Goal: Information Seeking & Learning: Find specific fact

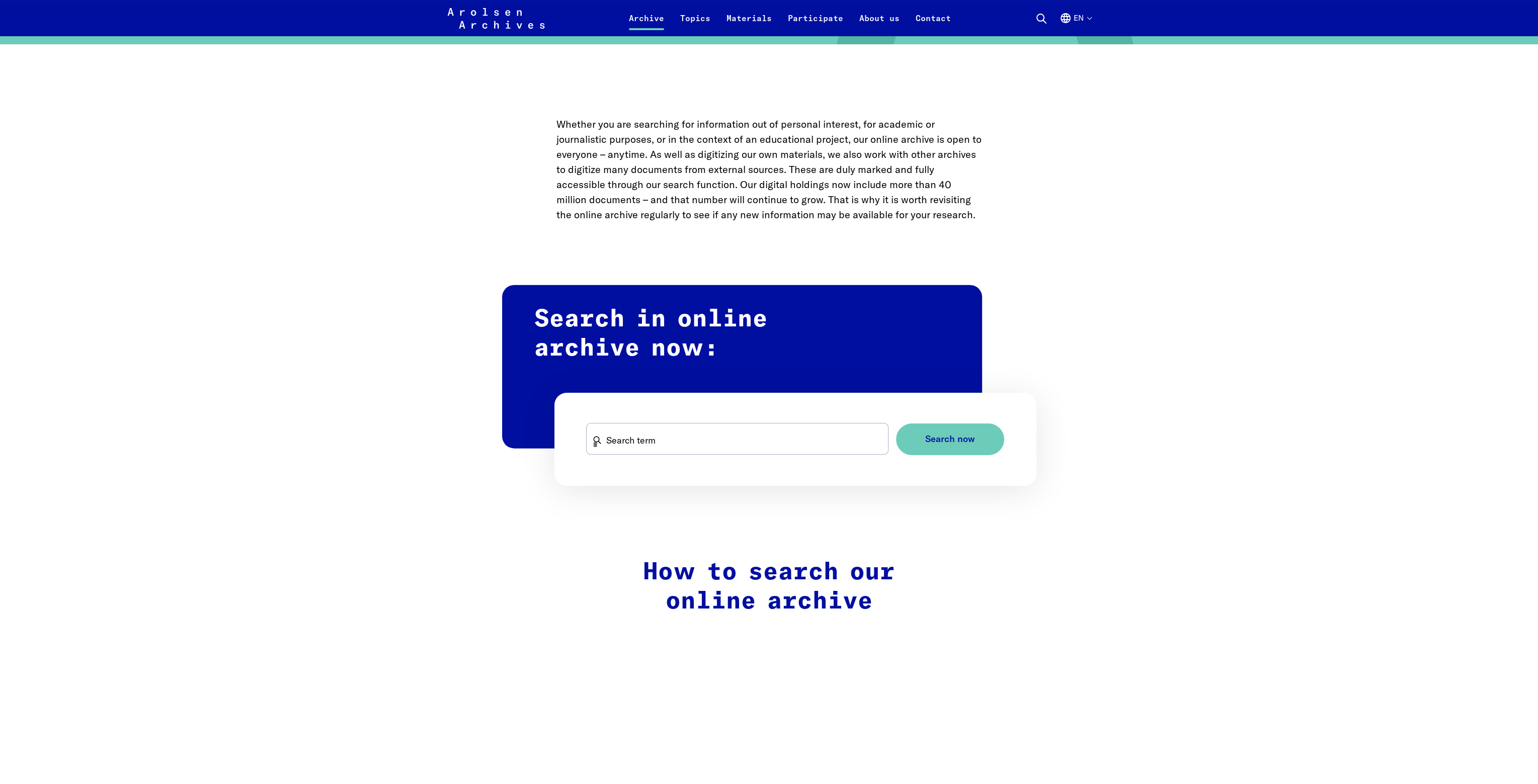
scroll to position [402, 0]
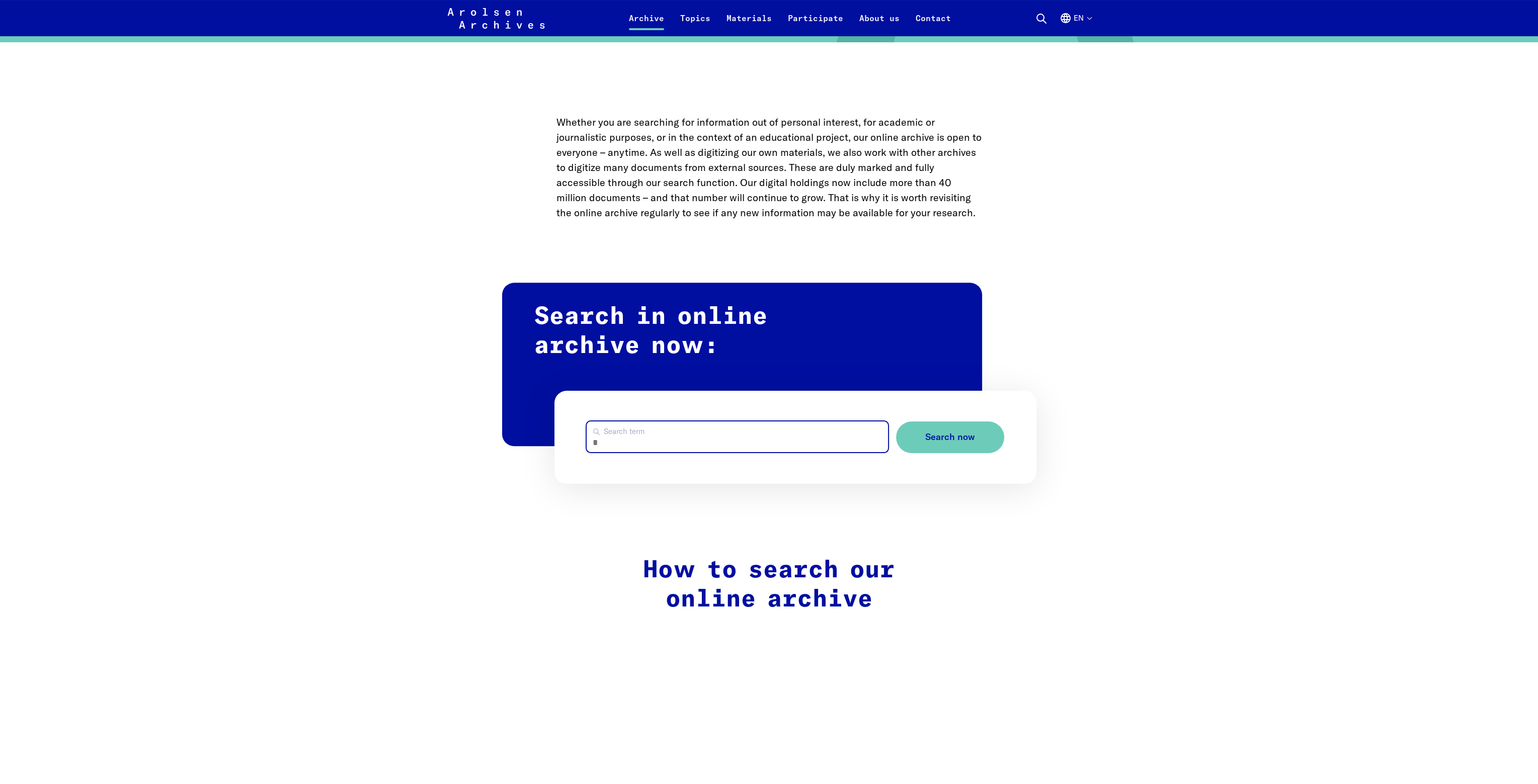
click at [727, 440] on input "Search term" at bounding box center [737, 437] width 301 height 31
type input "**********"
click at [896, 422] on button "Search now" at bounding box center [950, 437] width 108 height 32
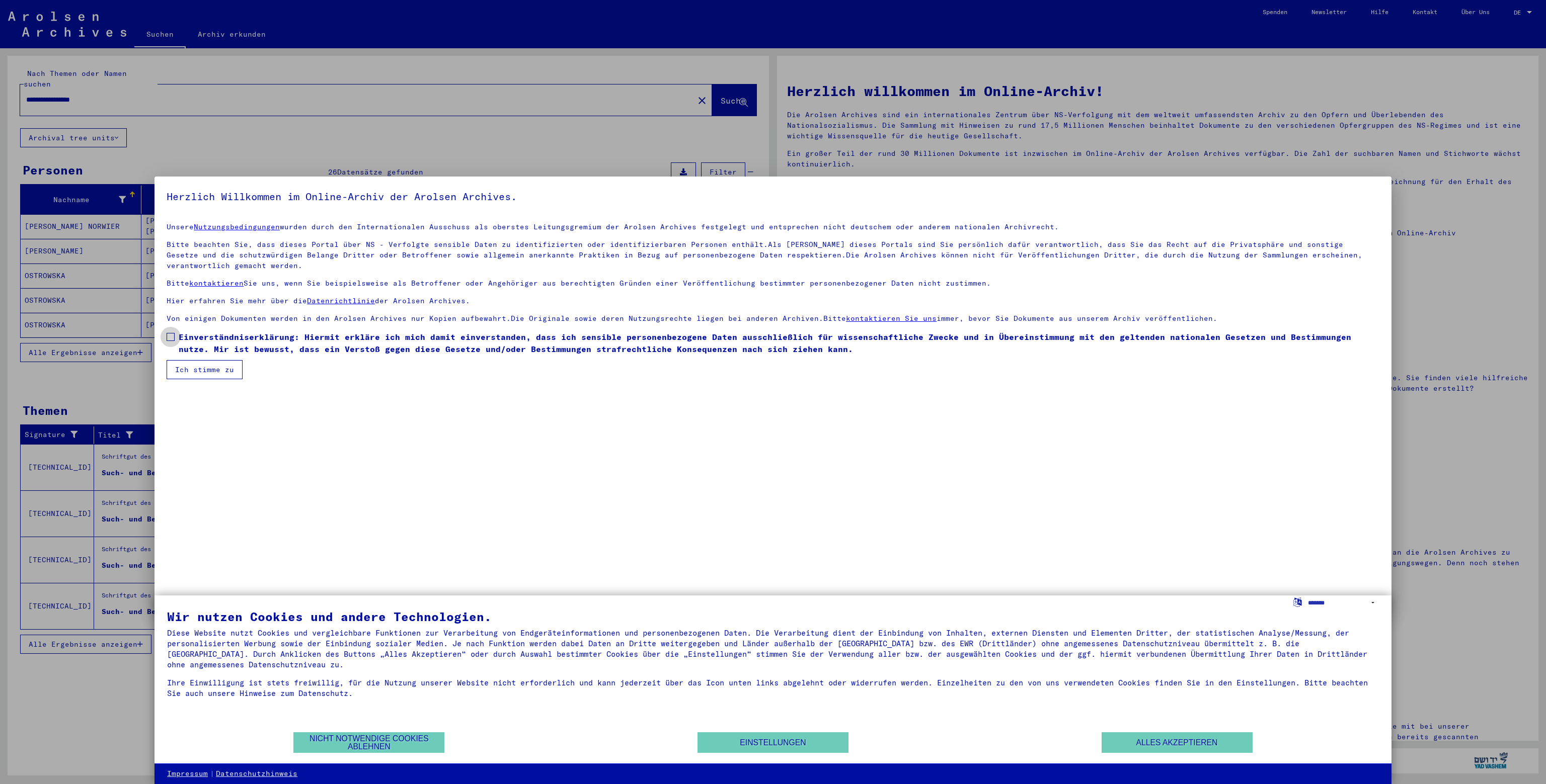
click at [170, 338] on span at bounding box center [170, 337] width 8 height 8
click at [197, 366] on button "Ich stimme zu" at bounding box center [205, 370] width 76 height 19
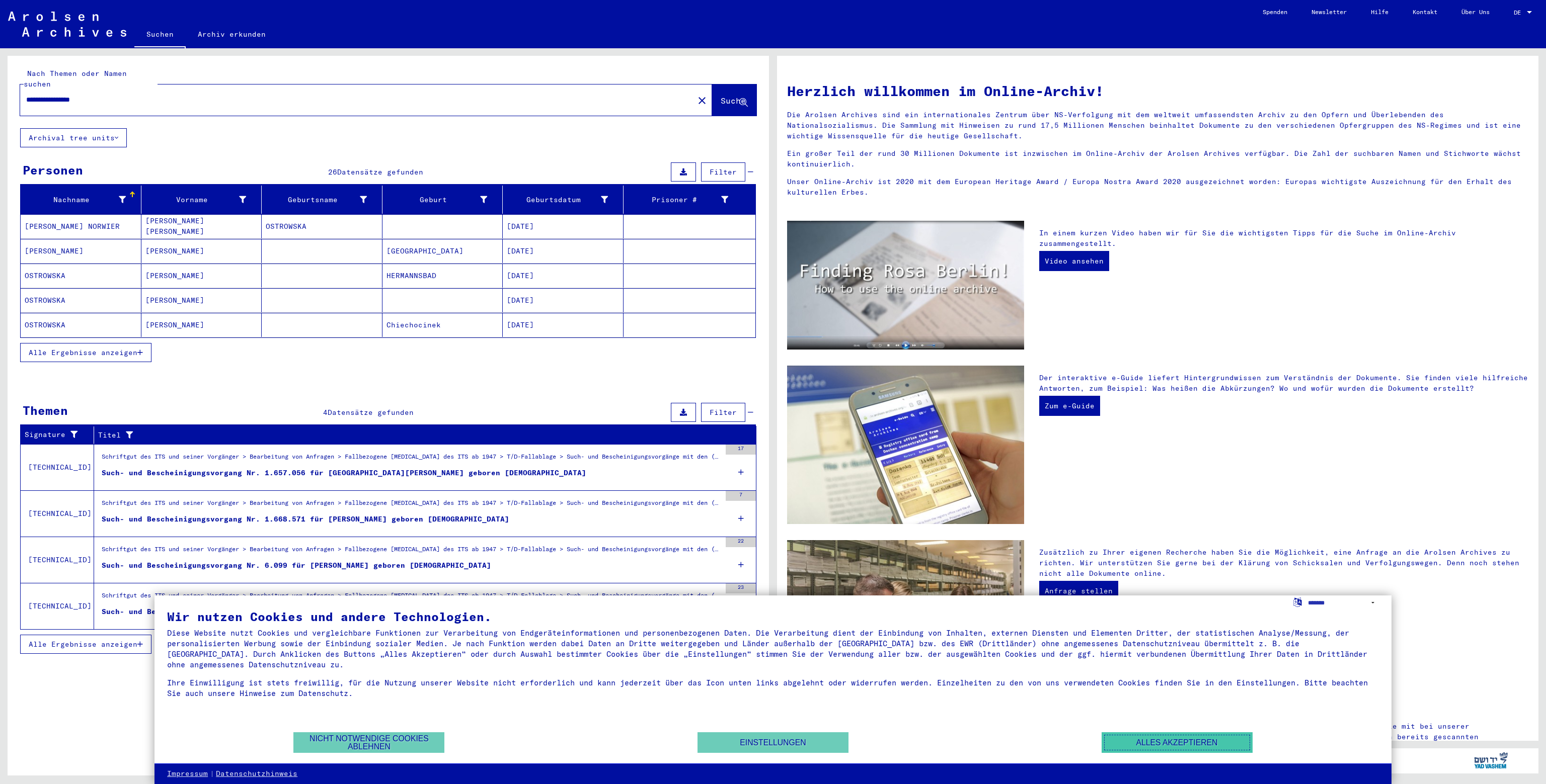
click at [1202, 734] on button "Alles akzeptieren" at bounding box center [1178, 743] width 151 height 20
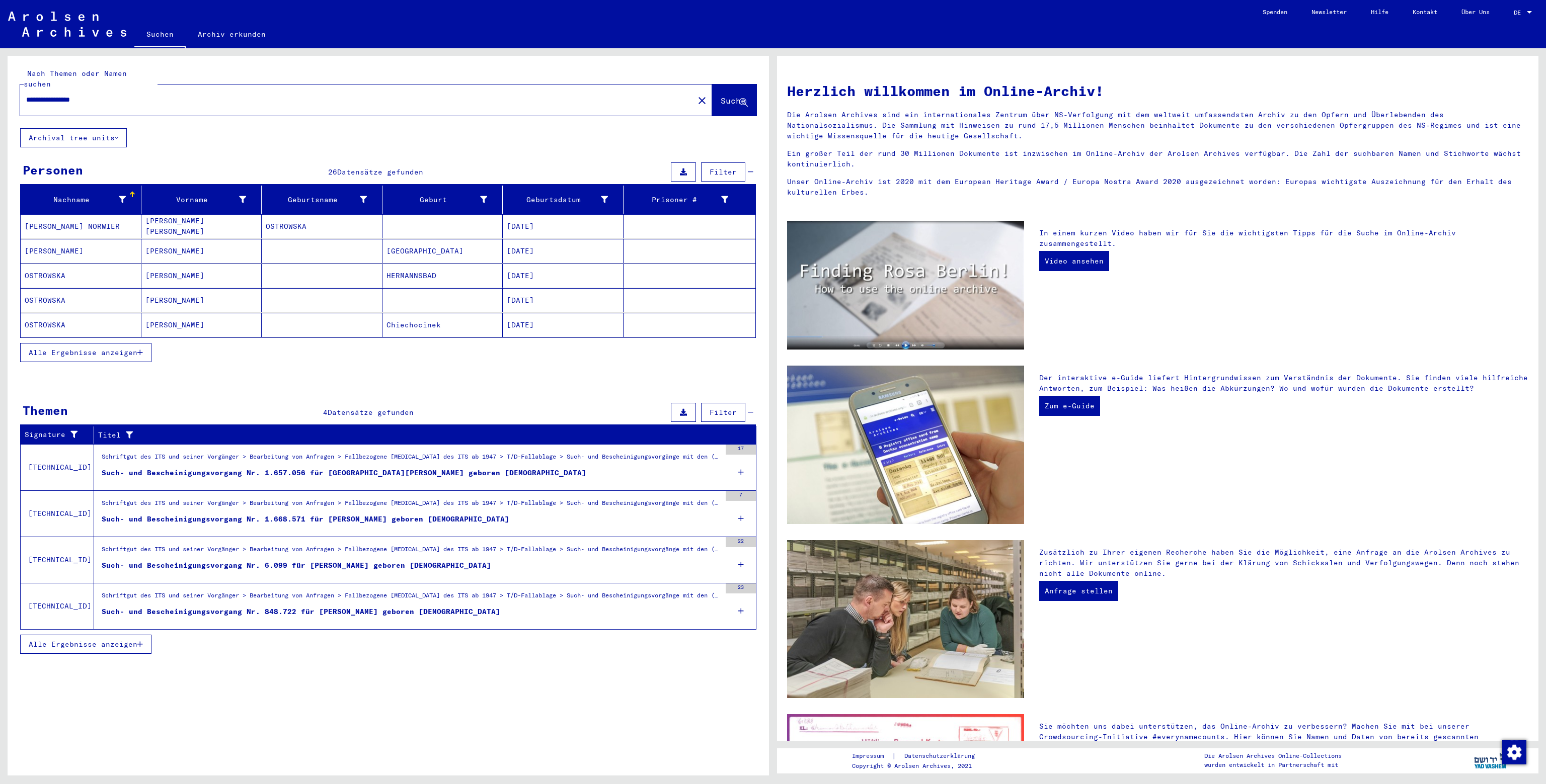
drag, startPoint x: 613, startPoint y: 30, endPoint x: 235, endPoint y: 329, distance: 482.0
click at [250, 341] on div "Alle Ergebnisse anzeigen" at bounding box center [388, 353] width 736 height 29
click at [107, 128] on button "Archival tree units" at bounding box center [74, 138] width 107 height 19
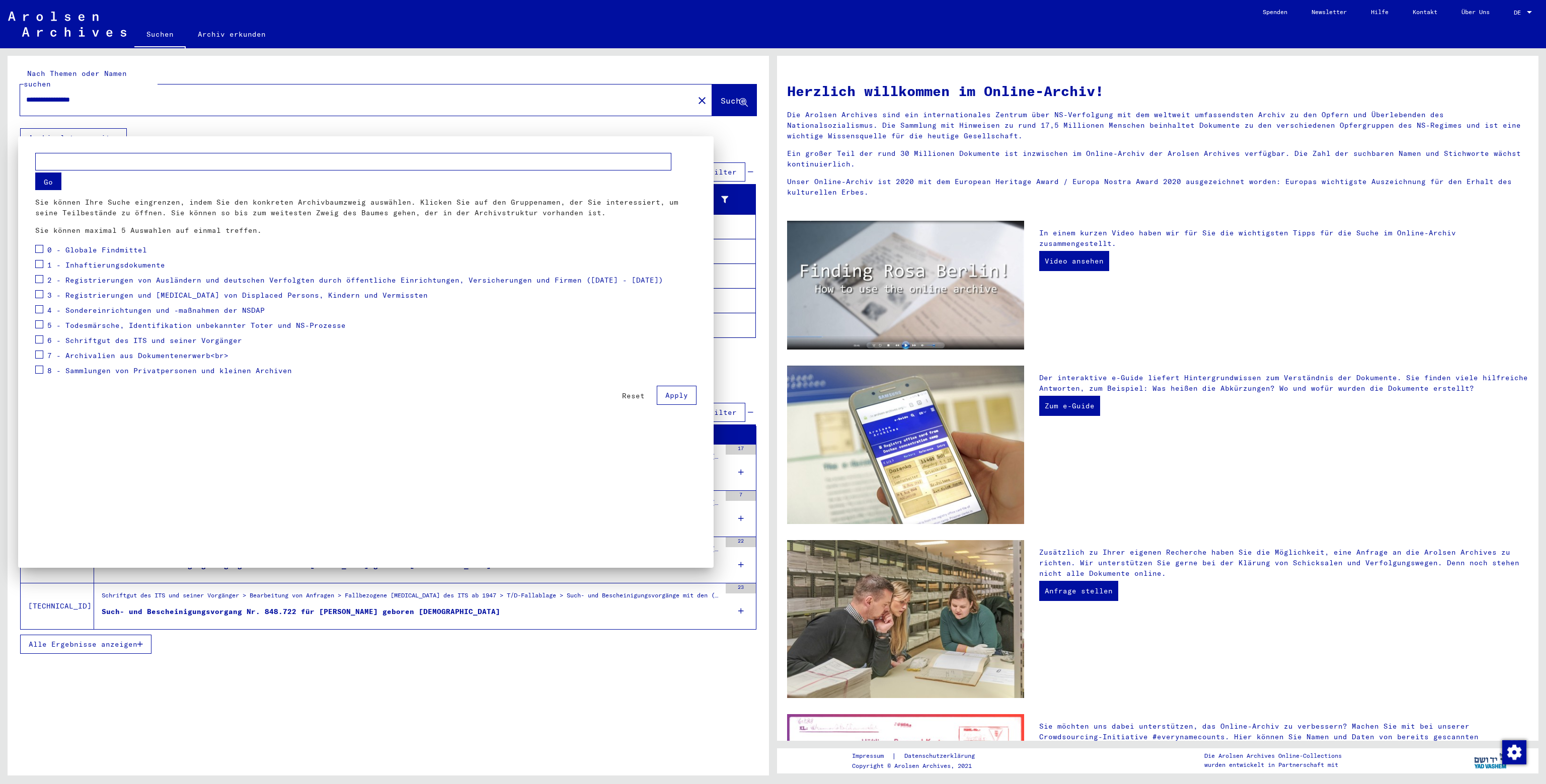
click at [353, 139] on mat-dialog-container "Go Sie können Ihre Suche eingrenzen, indem Sie den konkreten Archivbaumzweig au…" at bounding box center [365, 352] width 696 height 431
click at [1535, 10] on div at bounding box center [773, 392] width 1546 height 784
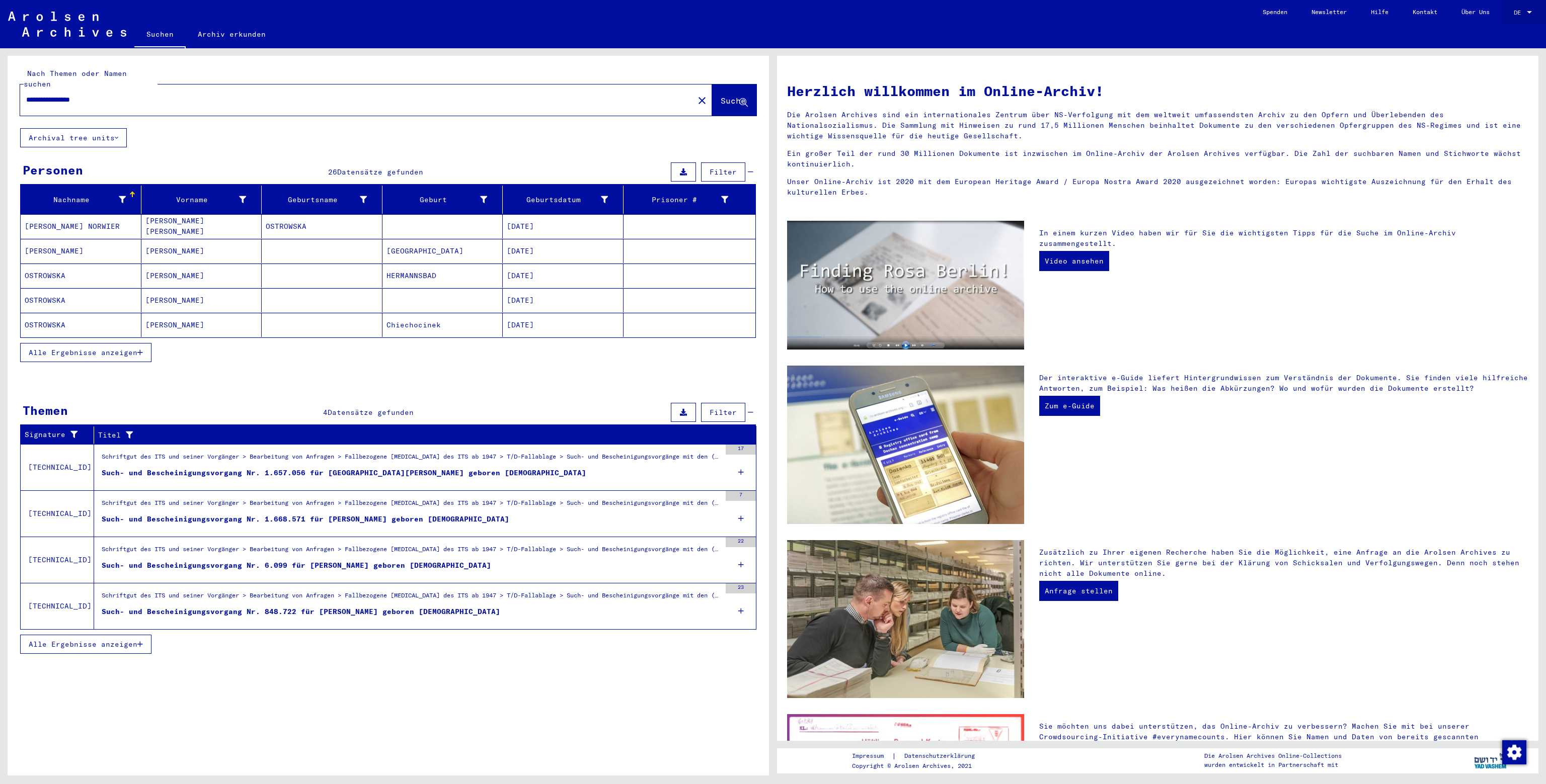
click at [1529, 10] on div at bounding box center [1529, 13] width 9 height 7
click at [1510, 17] on span "English" at bounding box center [1503, 17] width 25 height 8
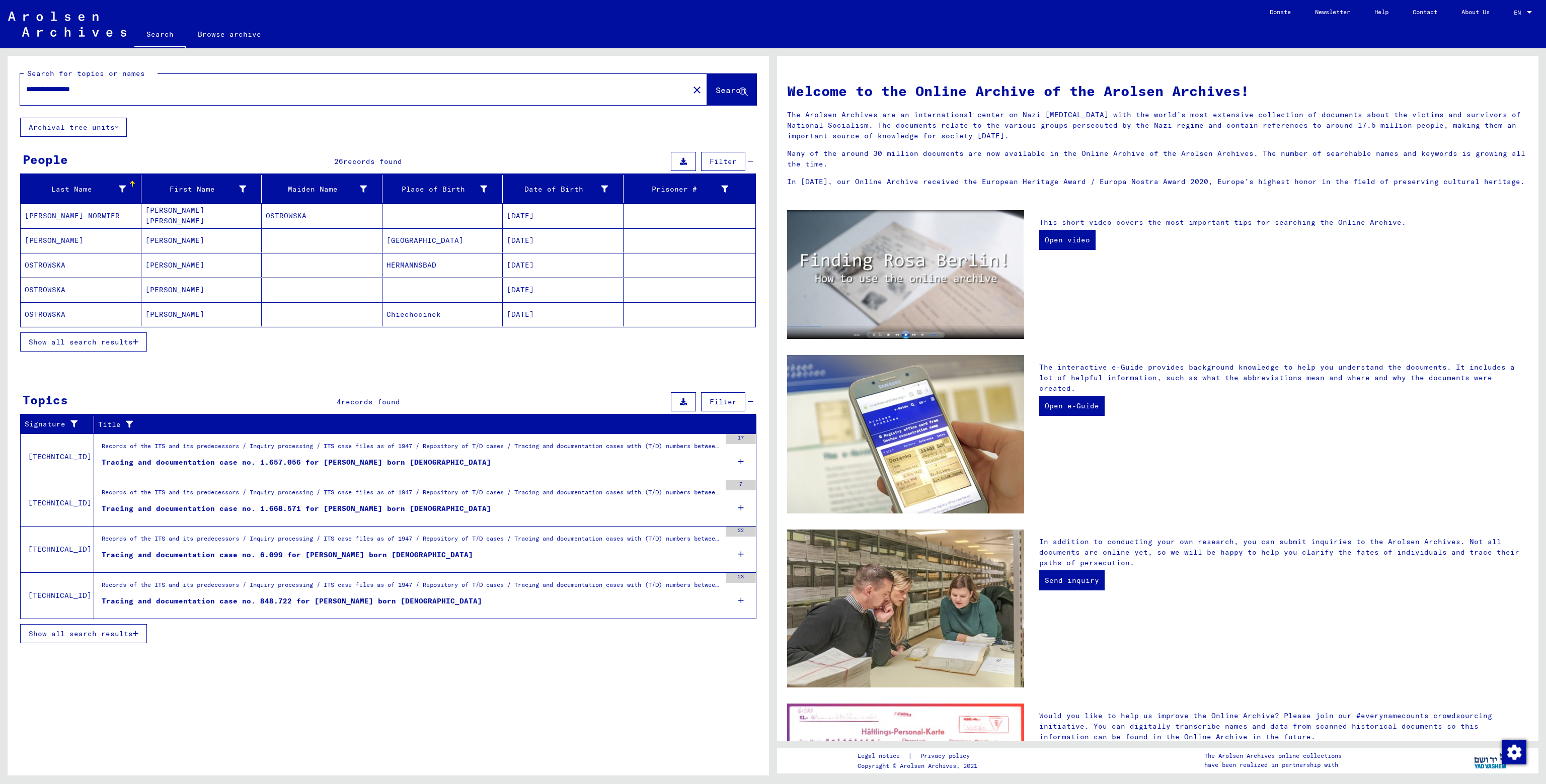
click at [110, 338] on span "Show all search results" at bounding box center [81, 342] width 104 height 9
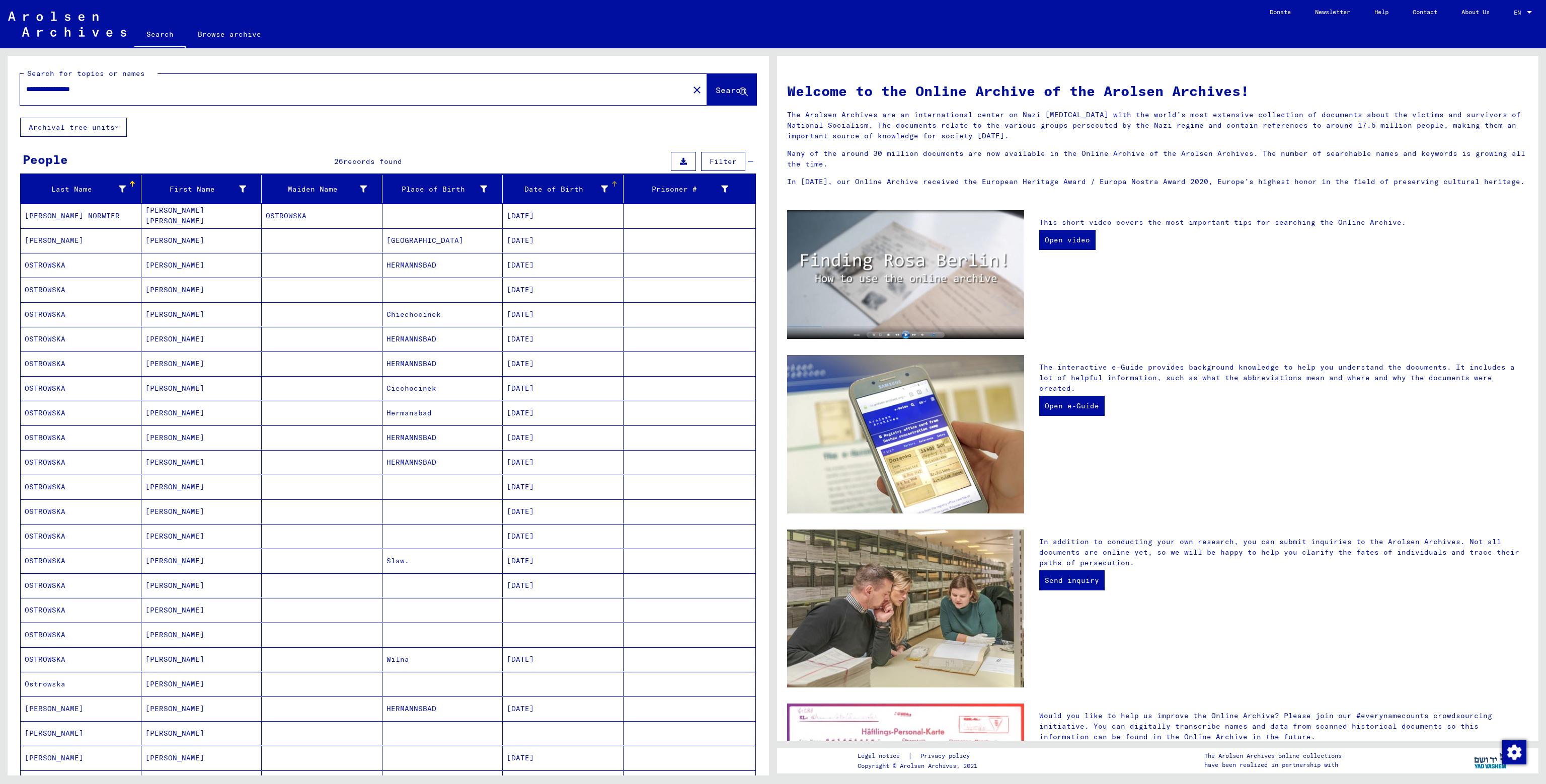
click at [601, 185] on icon at bounding box center [604, 189] width 7 height 7
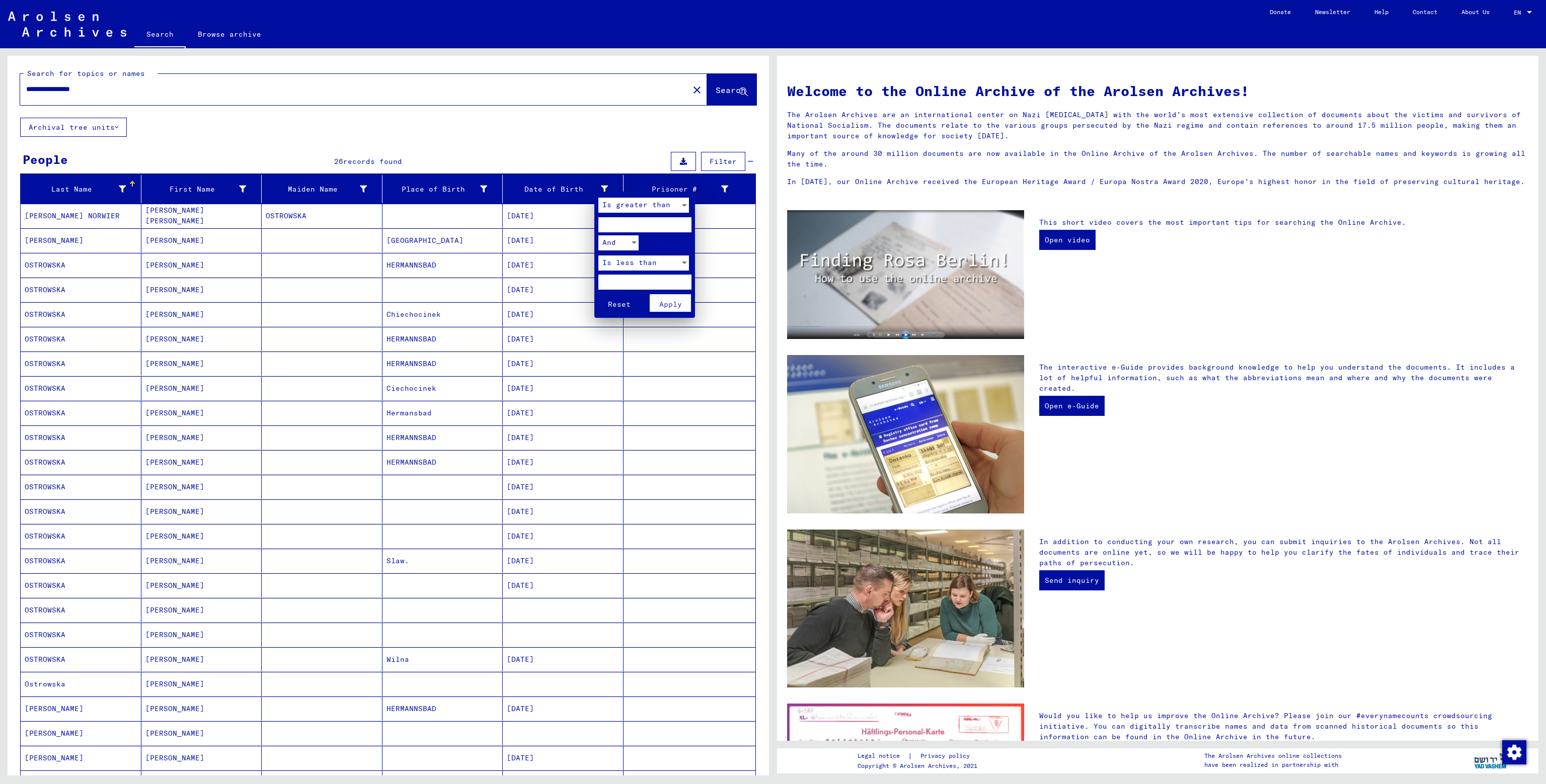
click at [642, 203] on span "Is greater than" at bounding box center [636, 205] width 68 height 9
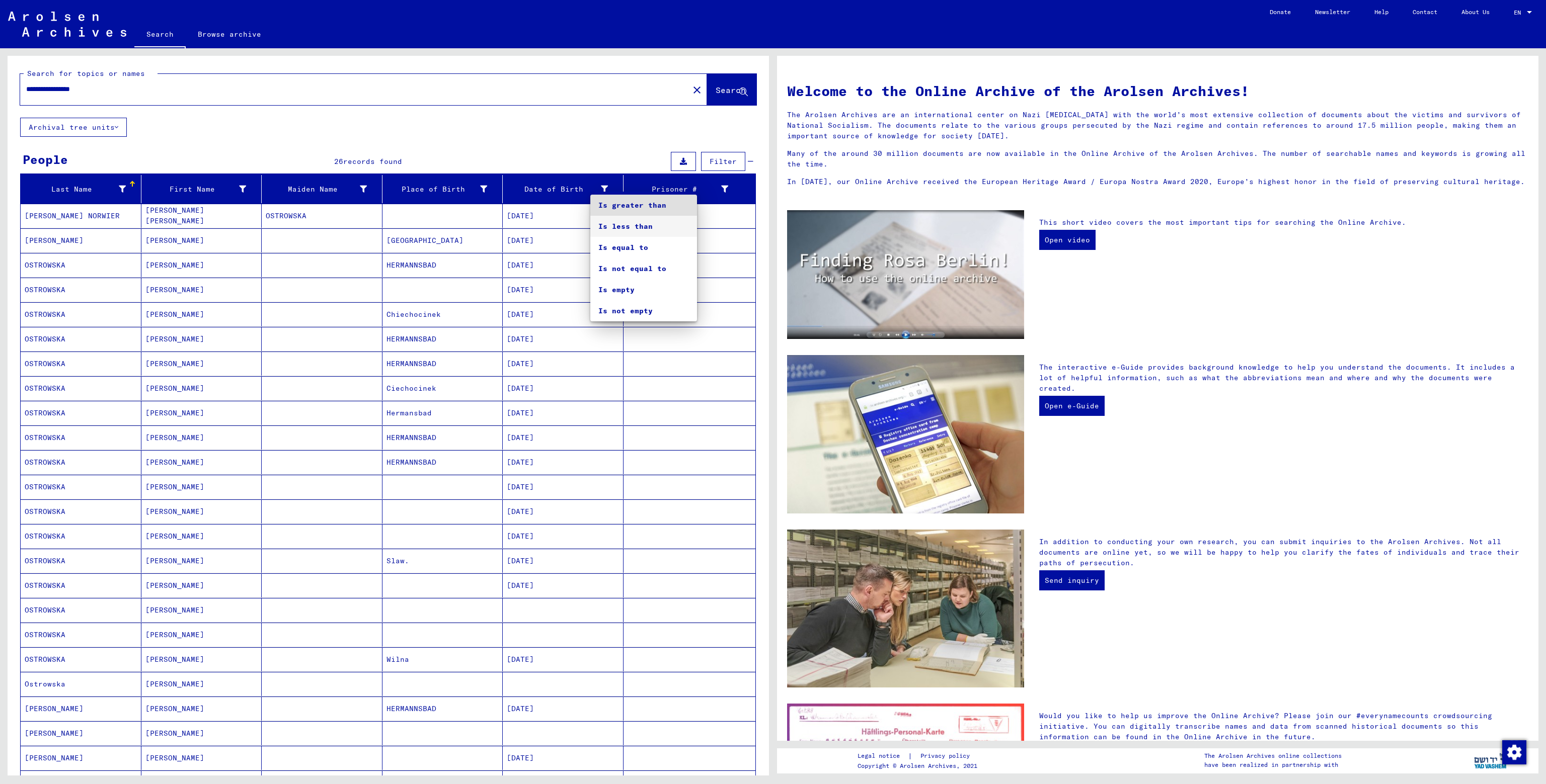
click at [647, 227] on span "Is less than" at bounding box center [643, 226] width 91 height 21
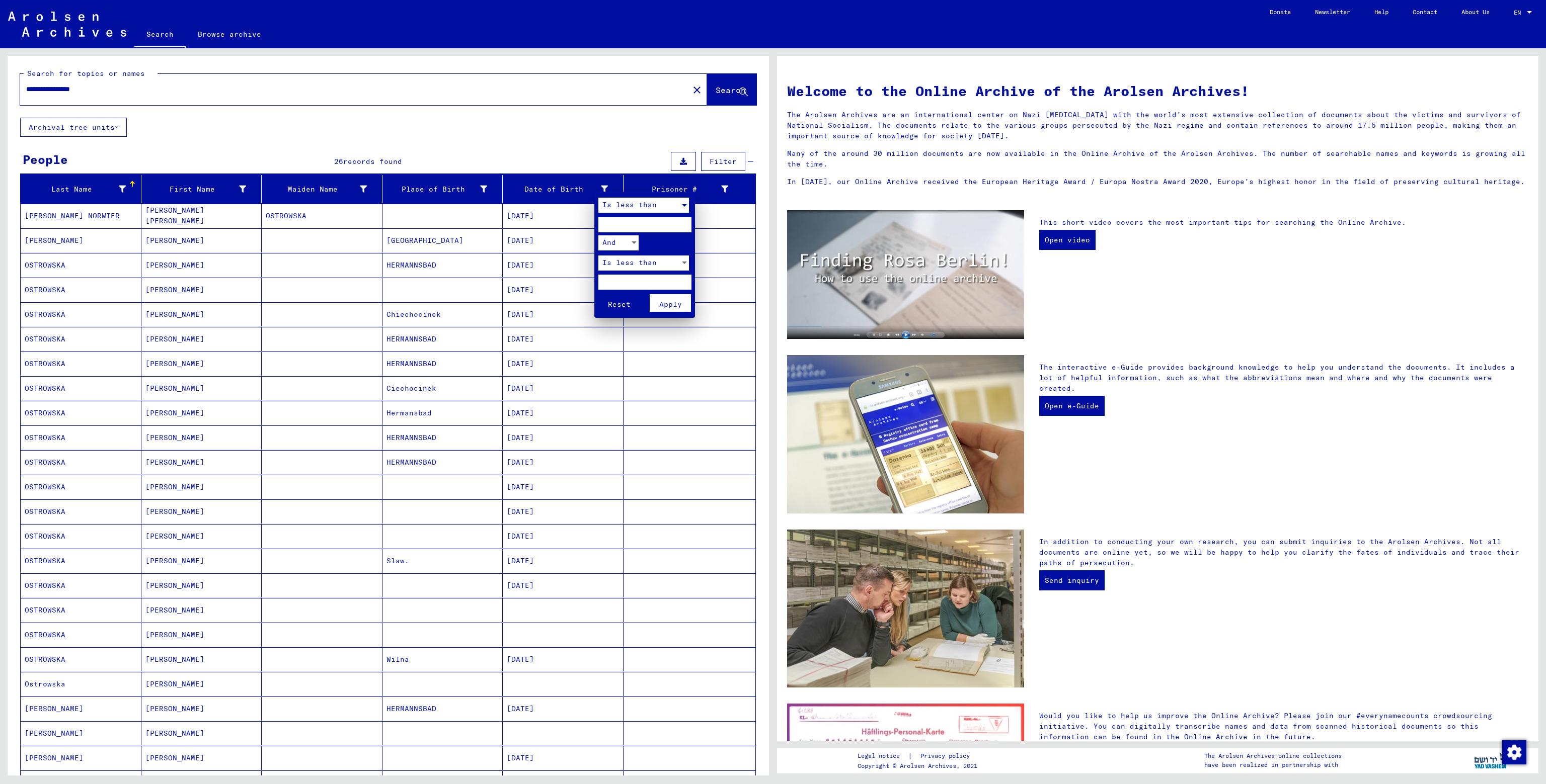
click at [622, 304] on span "Reset" at bounding box center [619, 304] width 23 height 9
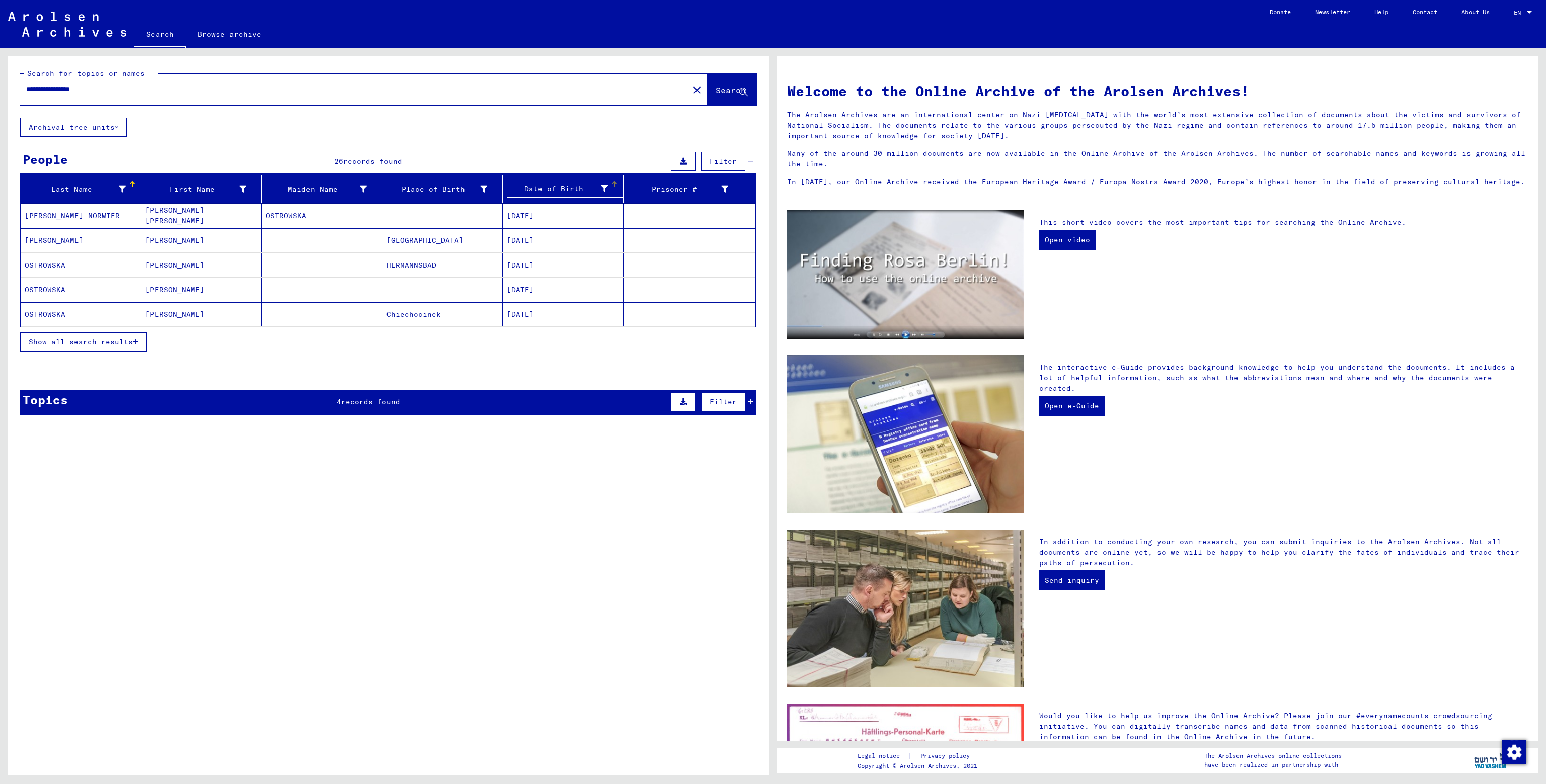
click at [556, 185] on div "Date of Birth" at bounding box center [557, 189] width 101 height 11
click at [107, 342] on span "Show all search results" at bounding box center [81, 342] width 104 height 9
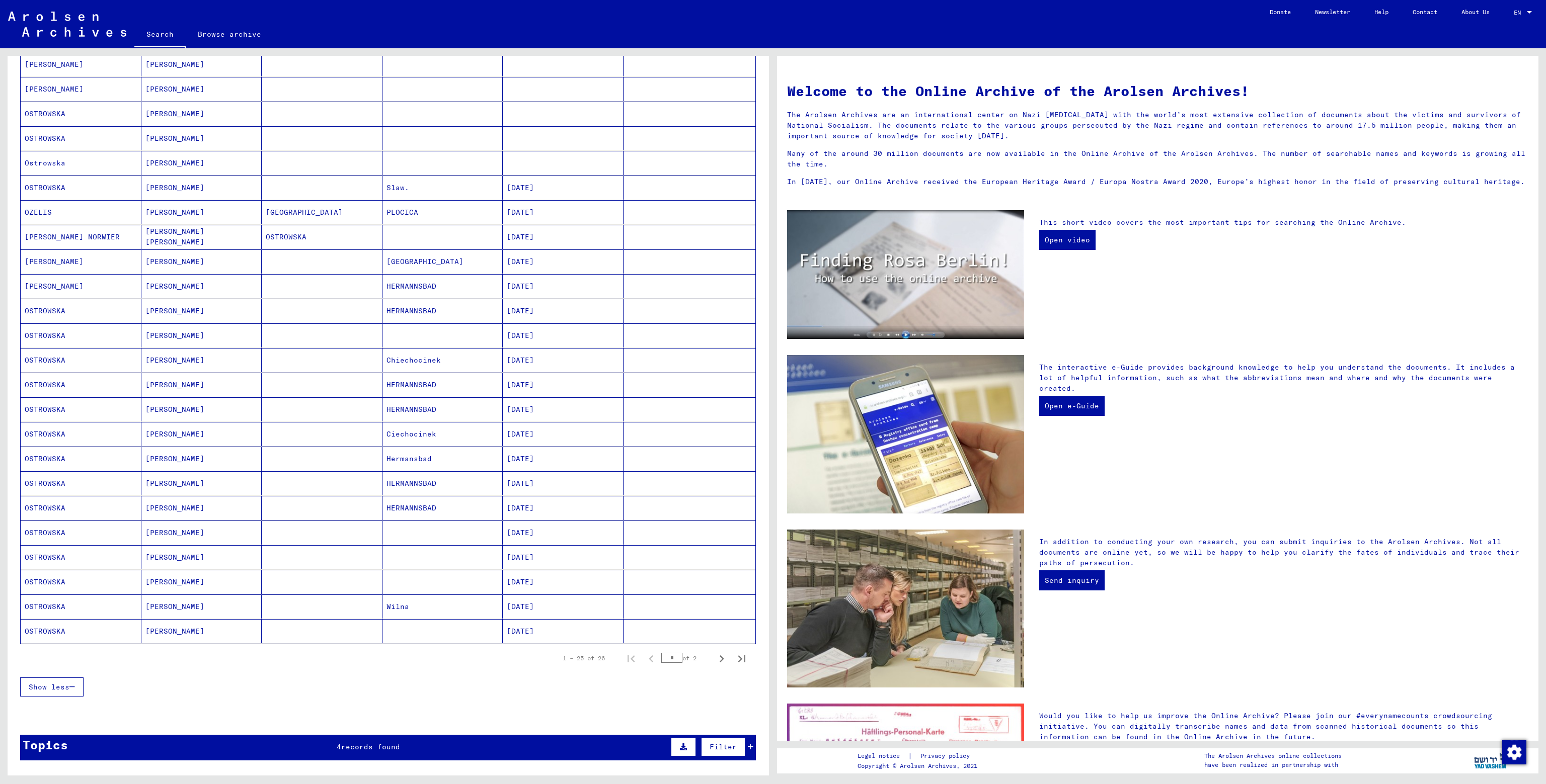
scroll to position [201, 0]
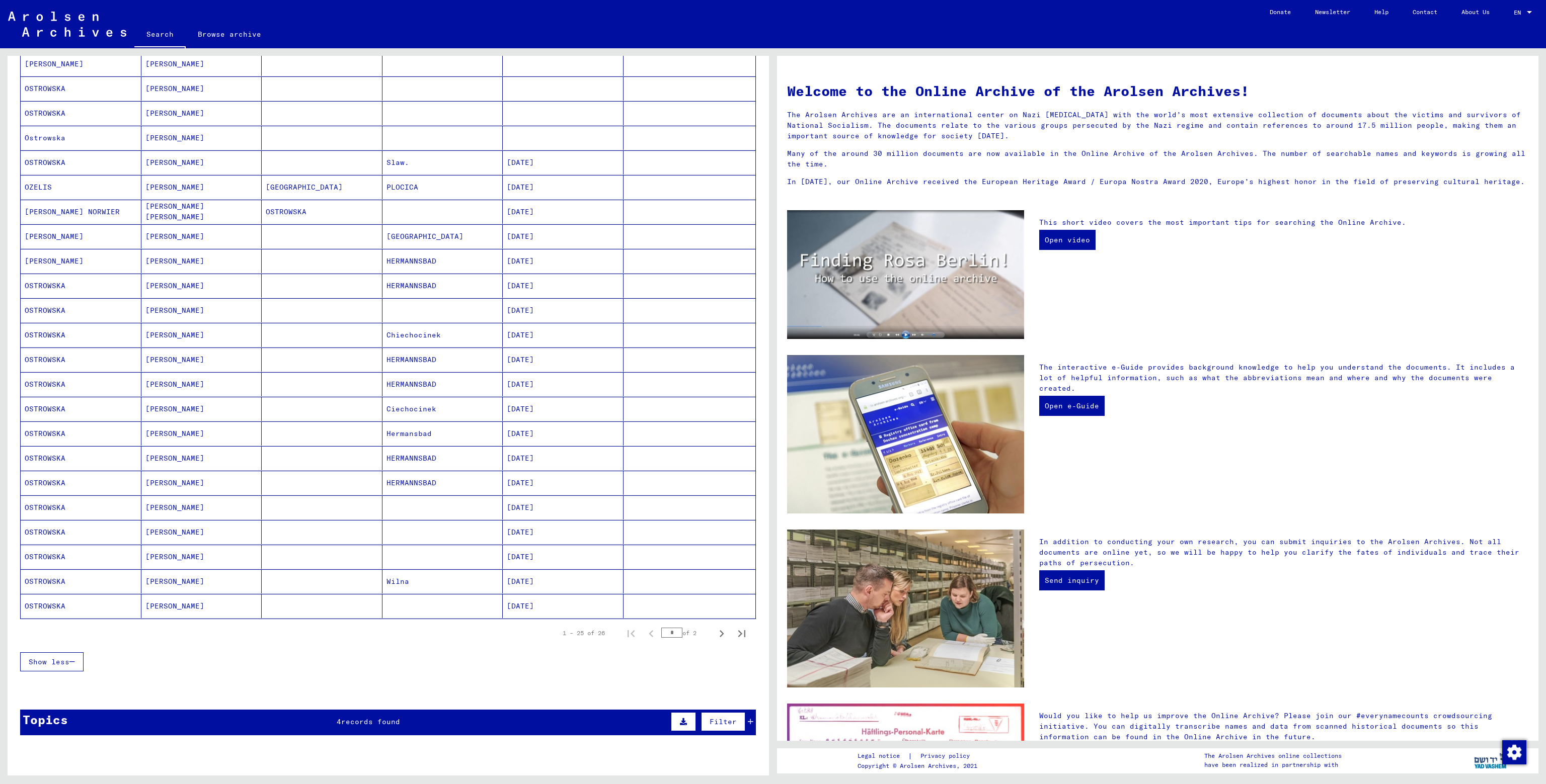
click at [55, 160] on mat-cell "OSTROWSKA" at bounding box center [80, 163] width 121 height 24
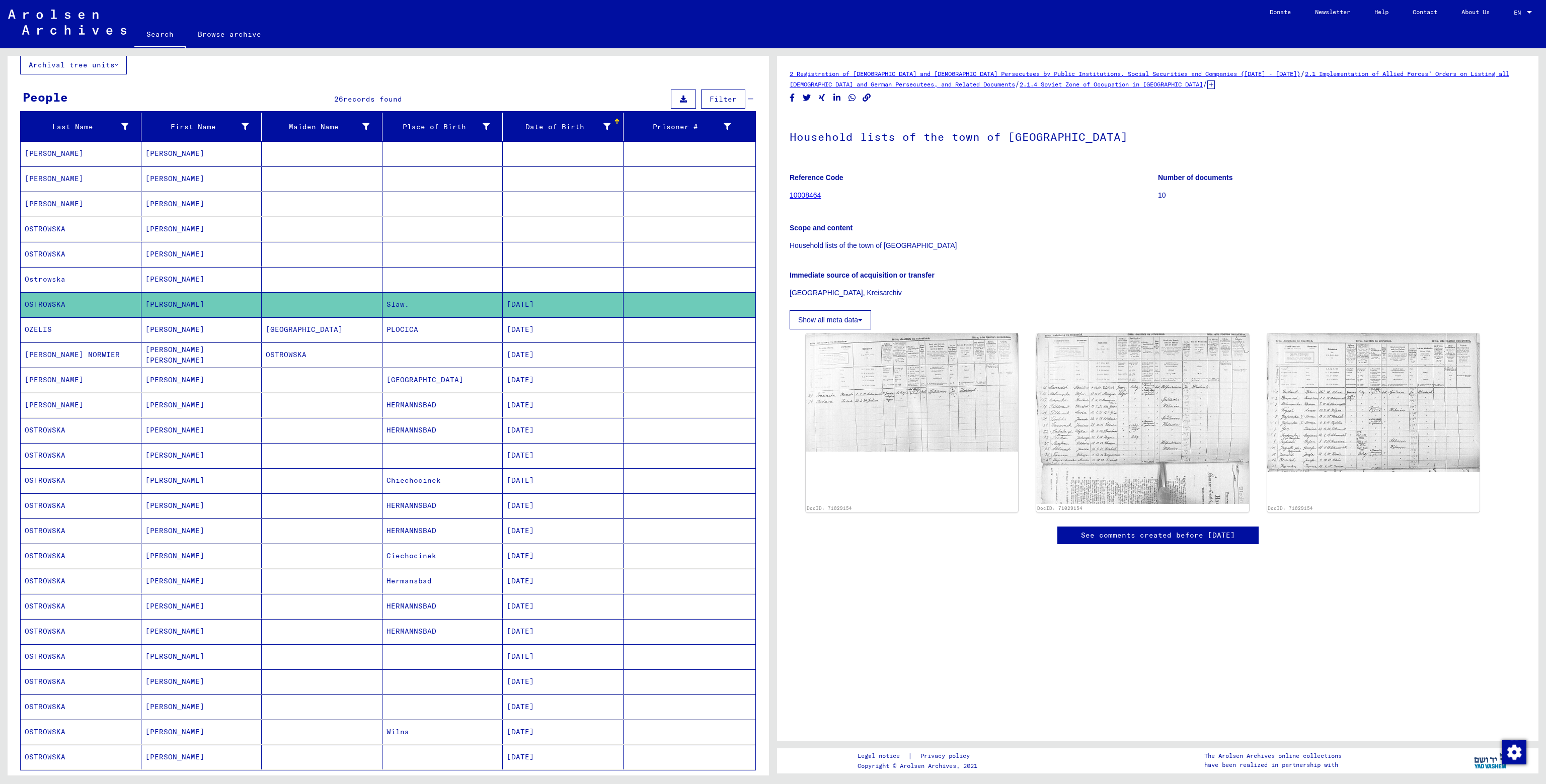
scroll to position [52, 0]
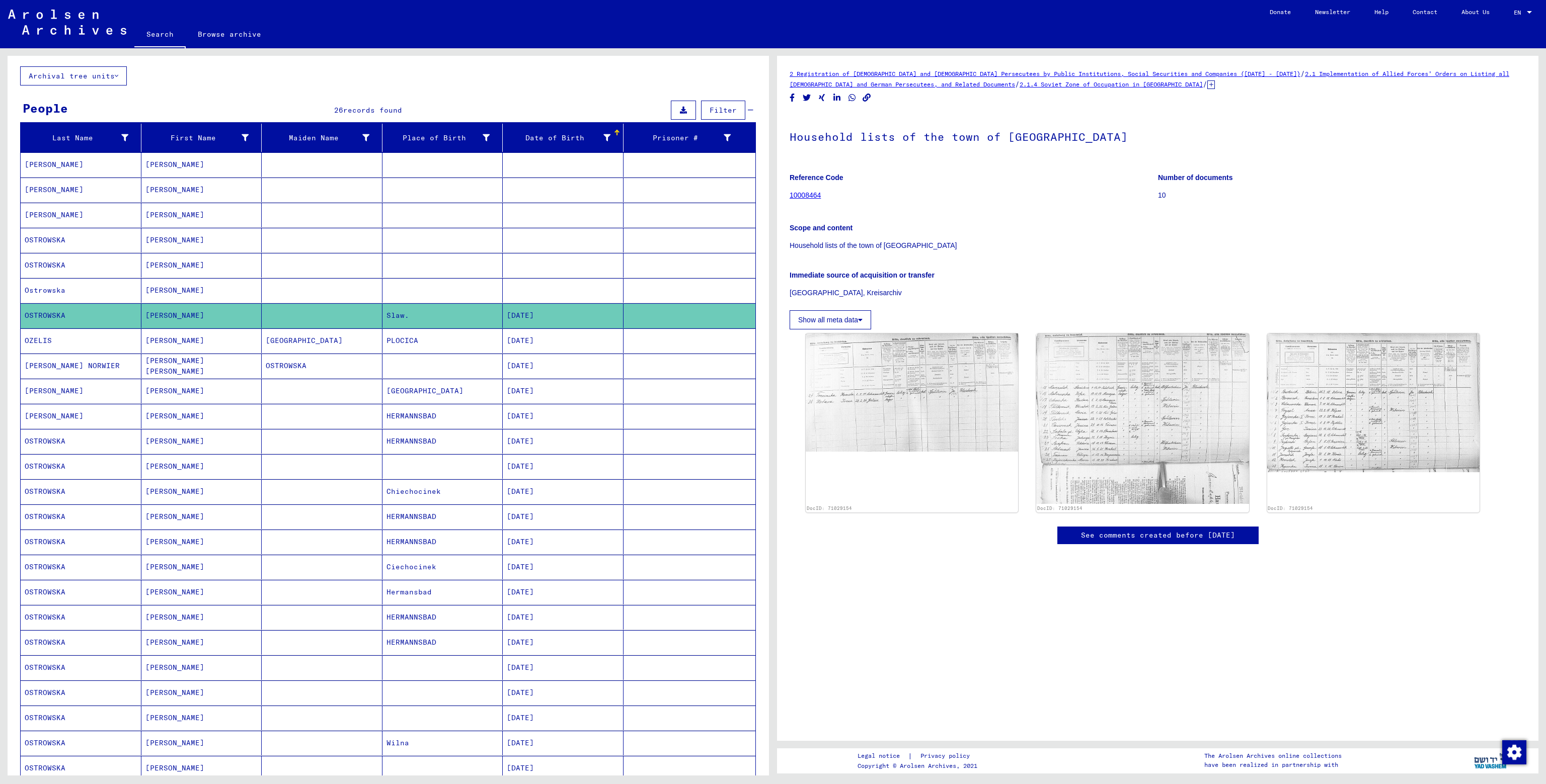
click at [32, 285] on mat-cell "Ostrowska" at bounding box center [80, 290] width 121 height 25
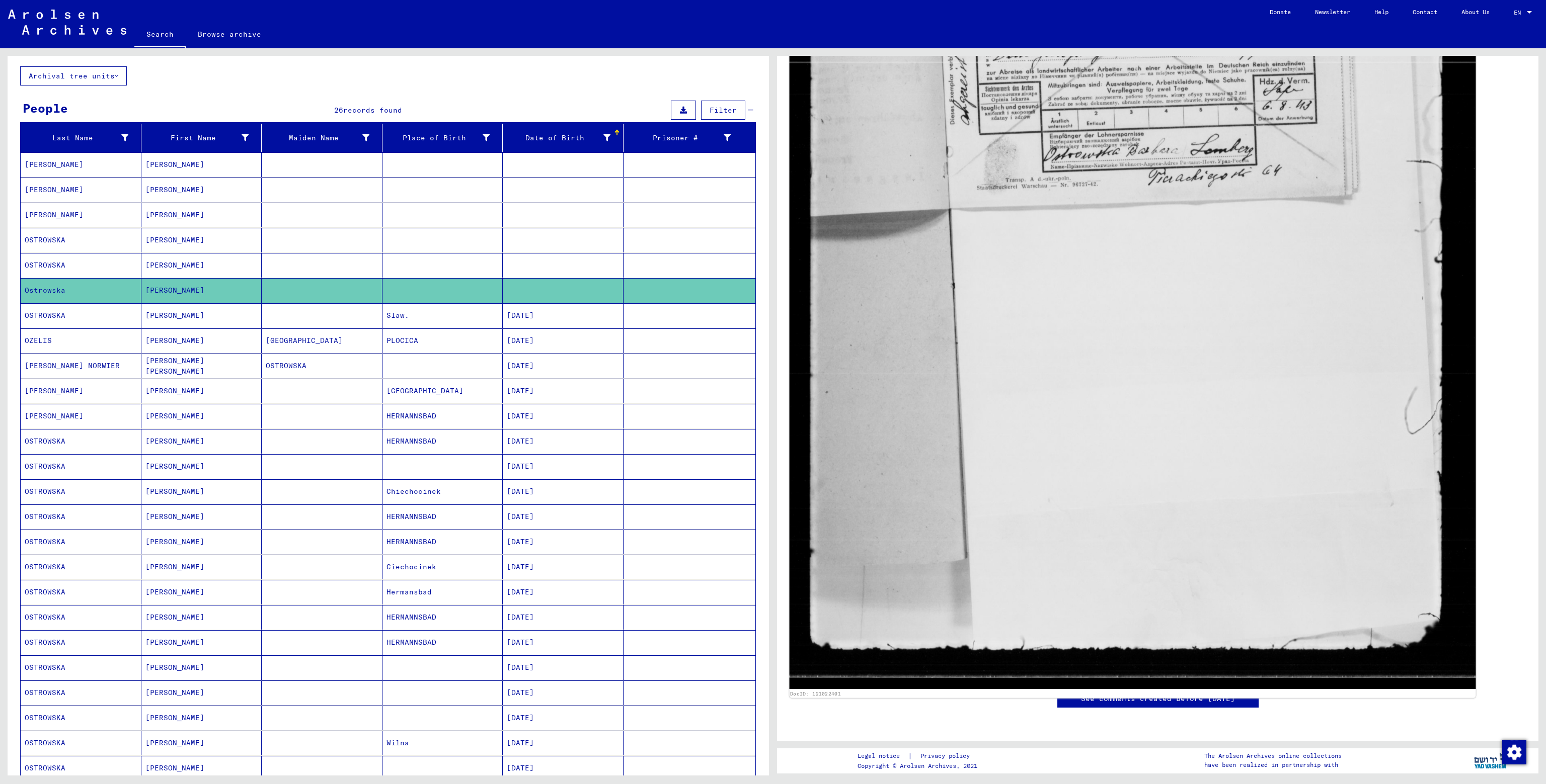
scroll to position [553, 0]
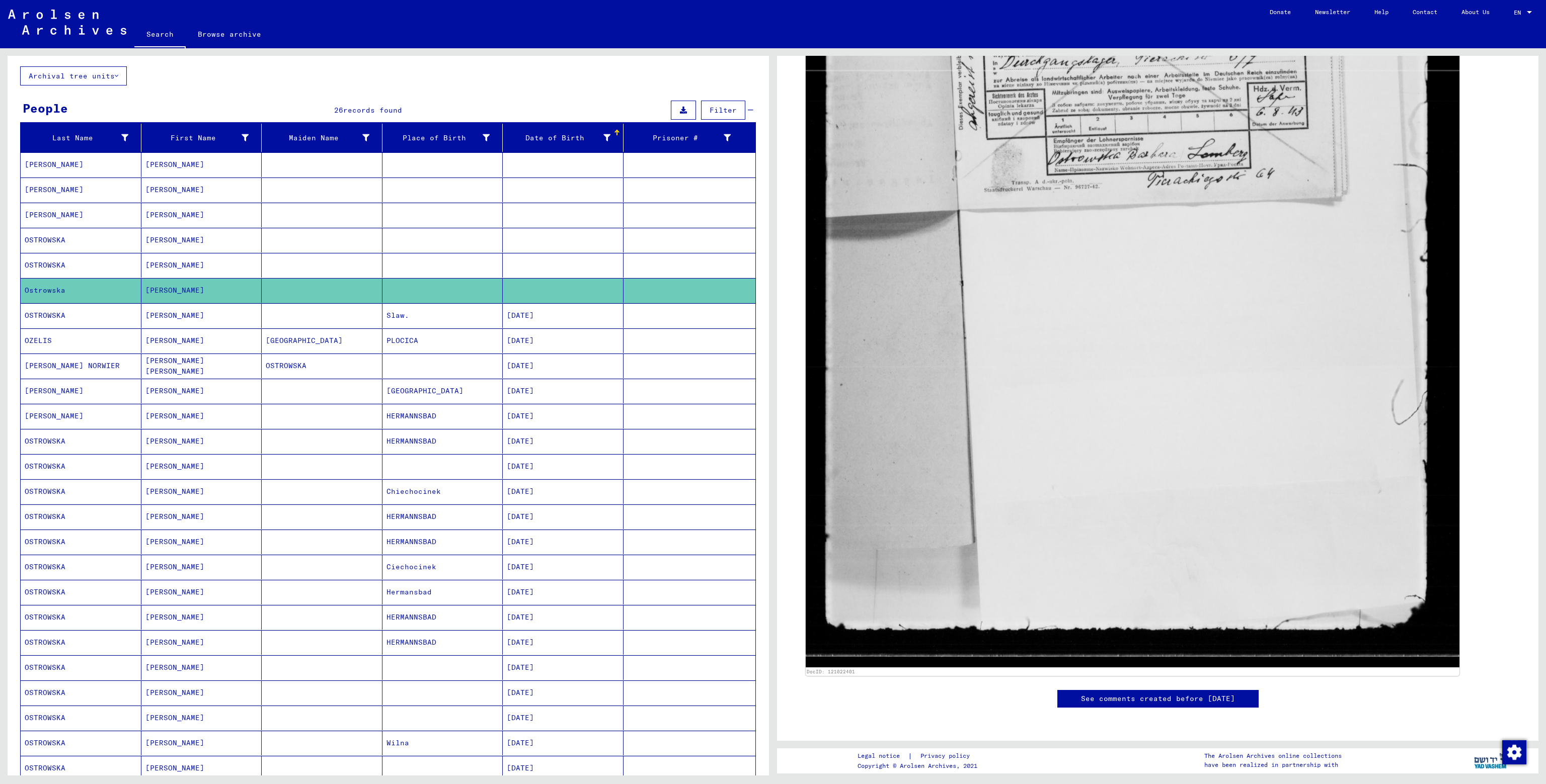
click at [56, 238] on mat-cell "OSTROWSKA" at bounding box center [80, 240] width 121 height 25
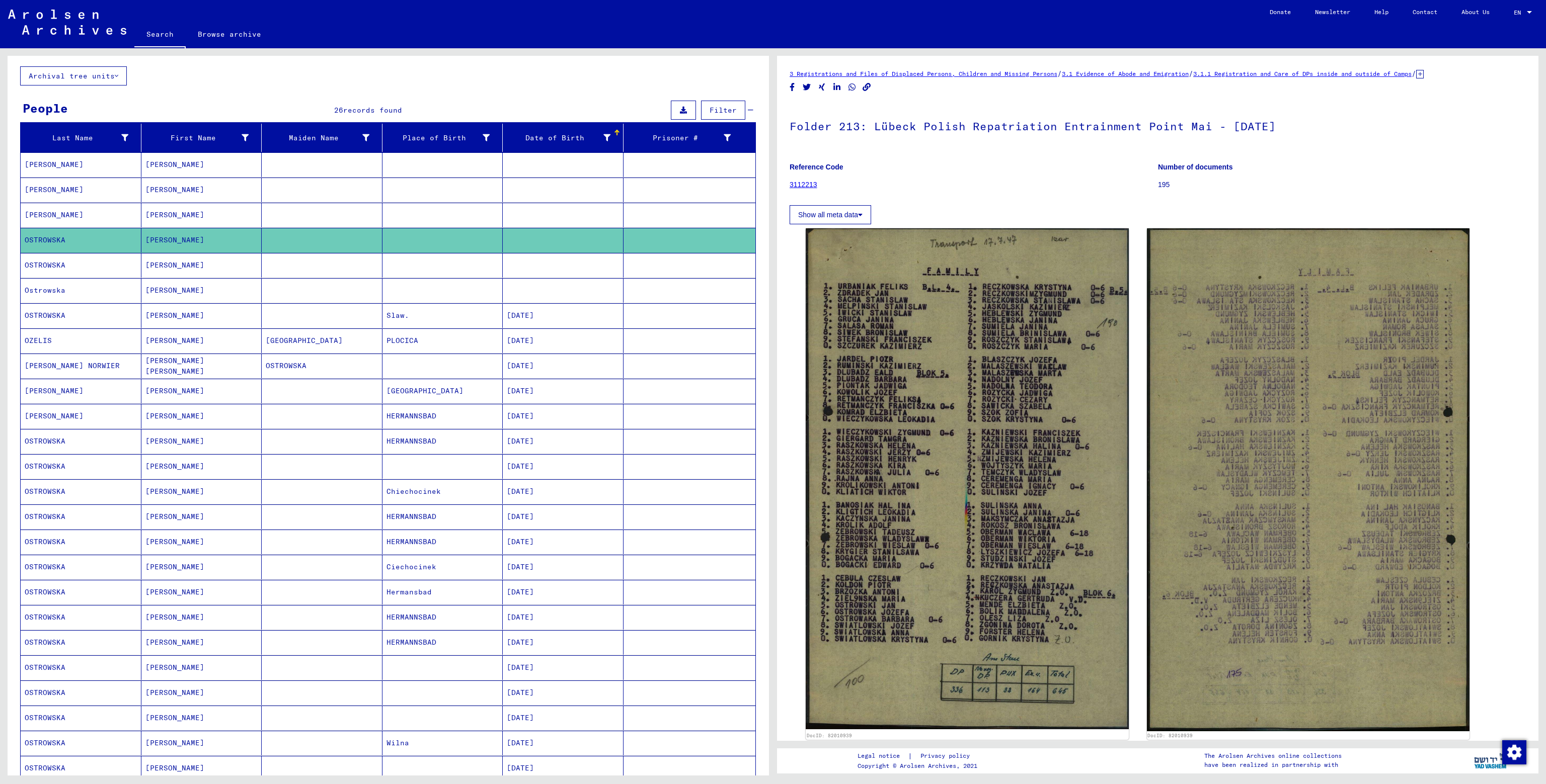
click at [52, 260] on mat-cell "OSTROWSKA" at bounding box center [80, 265] width 121 height 25
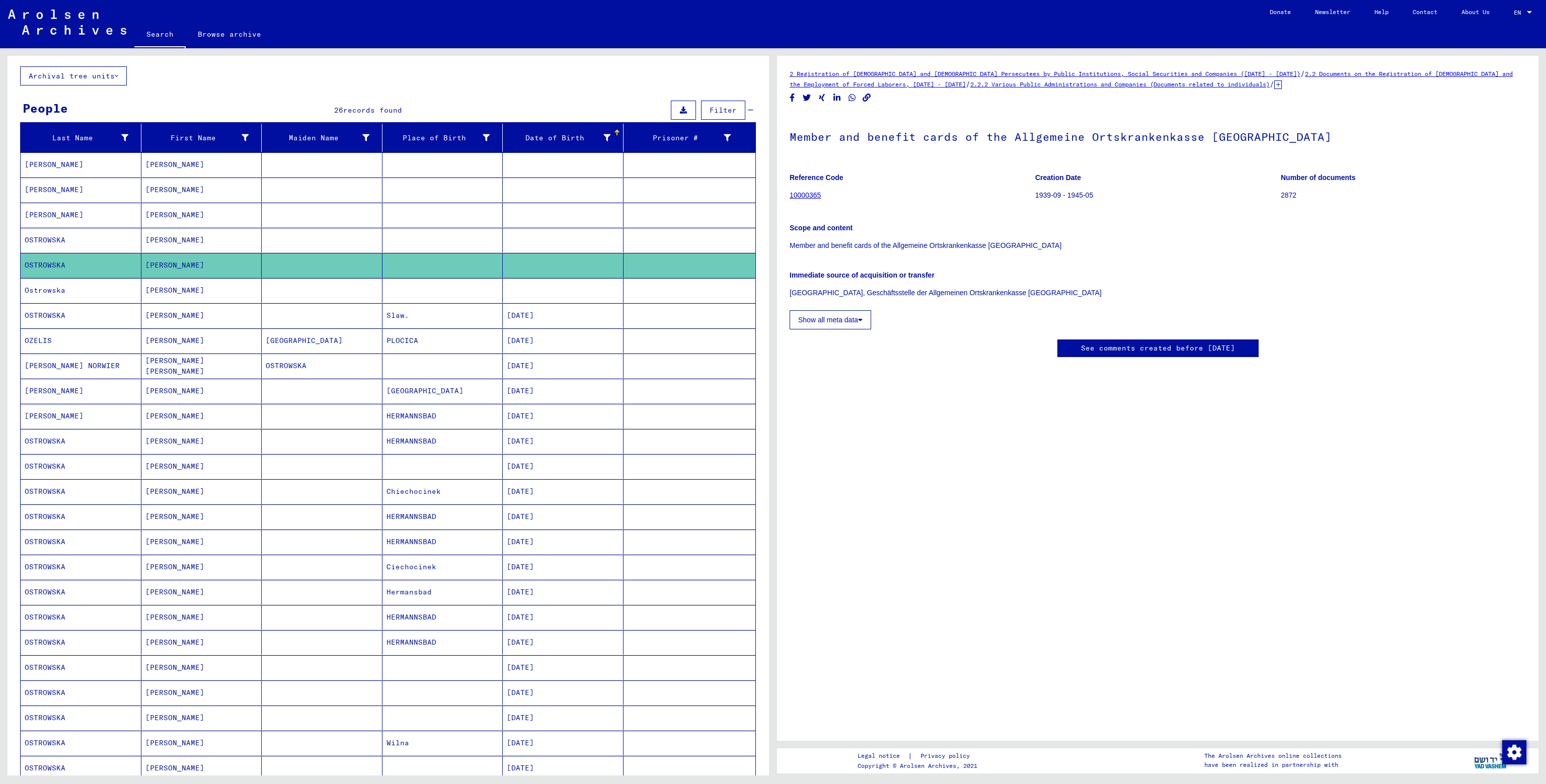
click at [51, 287] on mat-cell "Ostrowska" at bounding box center [80, 290] width 121 height 25
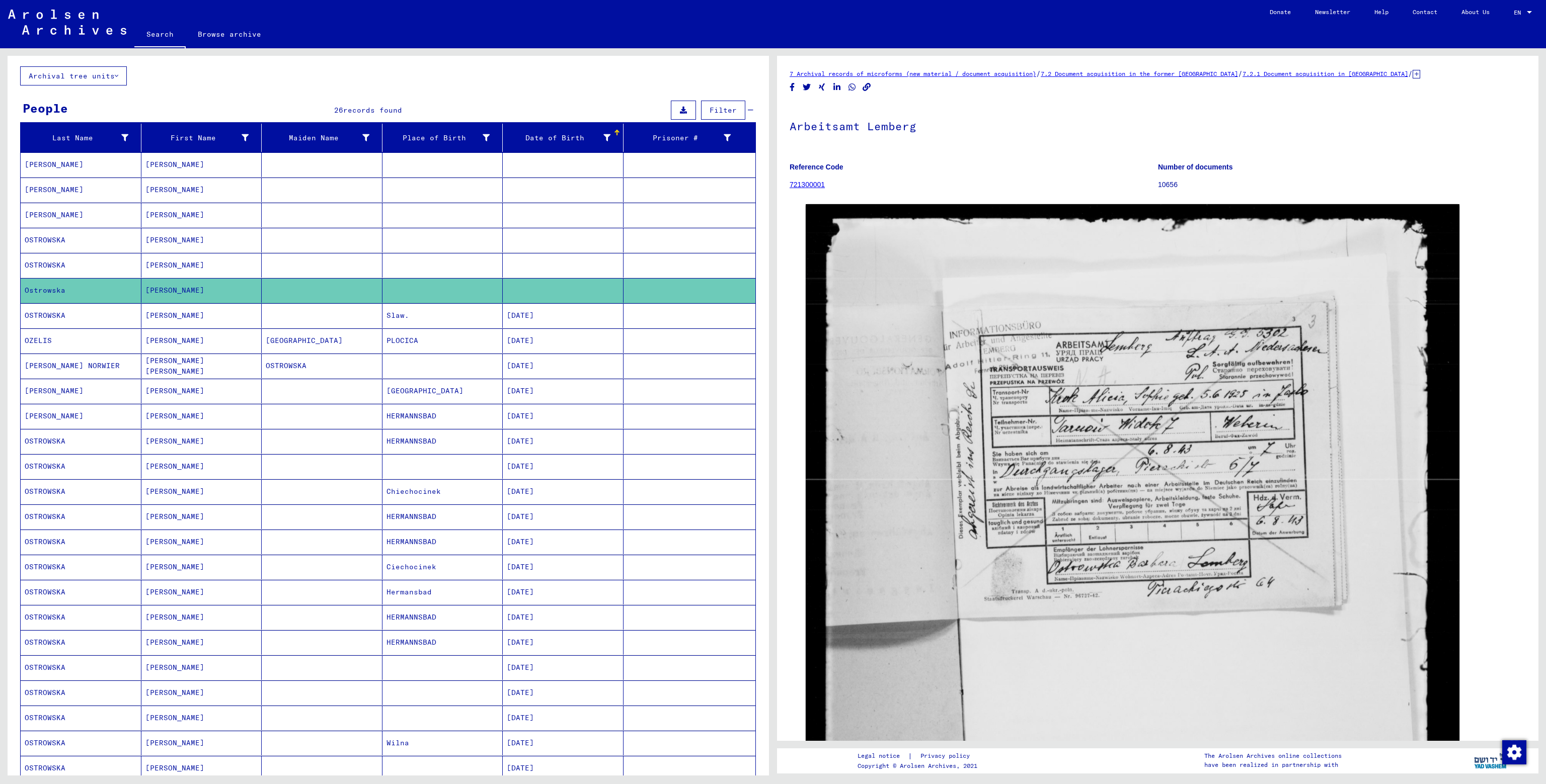
click at [603, 135] on icon at bounding box center [607, 138] width 7 height 7
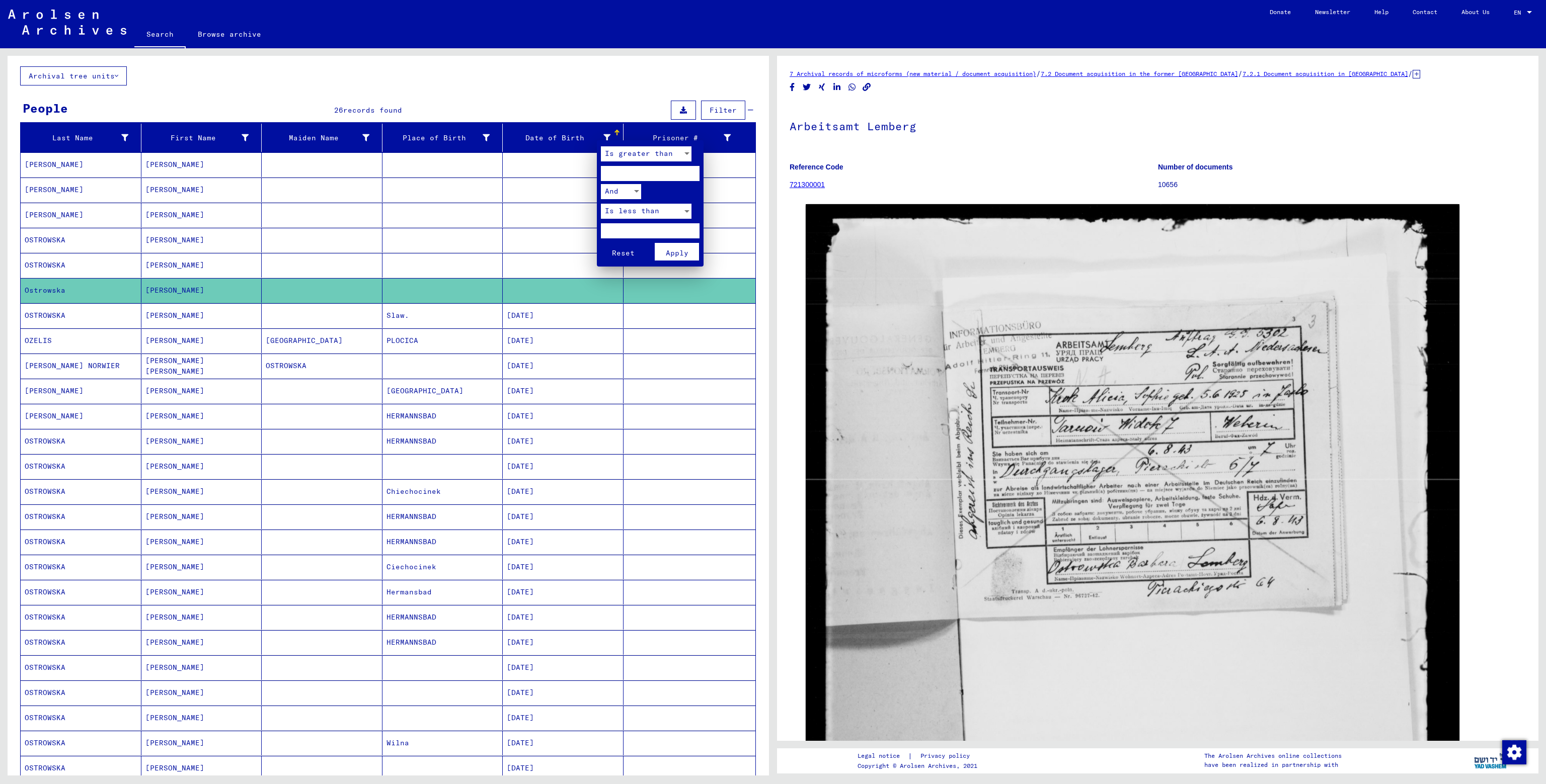
click at [668, 175] on input "number" at bounding box center [650, 173] width 98 height 15
click at [687, 172] on input "****" at bounding box center [650, 173] width 98 height 15
drag, startPoint x: 625, startPoint y: 170, endPoint x: 609, endPoint y: 173, distance: 16.3
click at [609, 173] on input "****" at bounding box center [650, 173] width 98 height 15
type input "****"
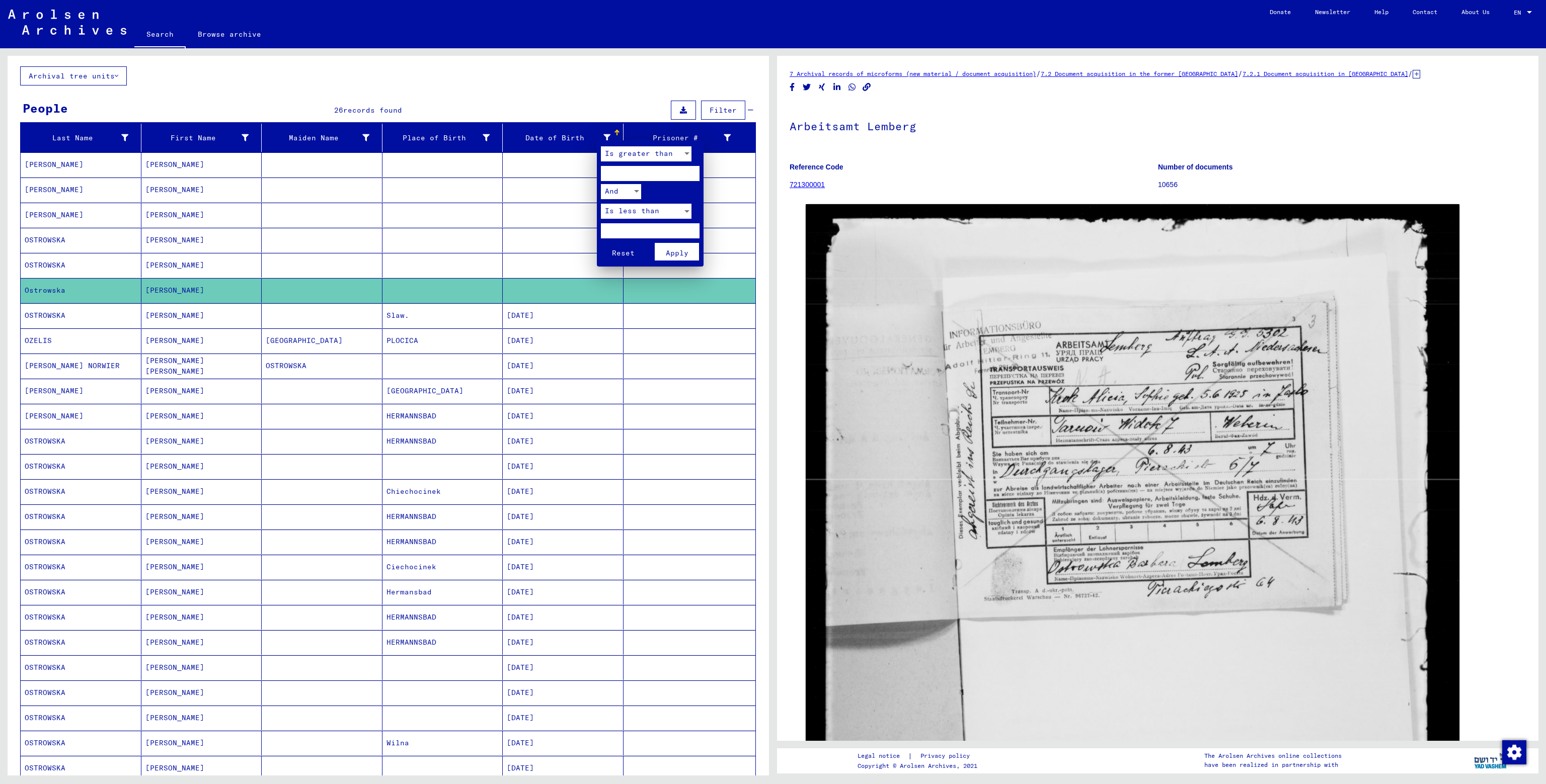
click at [645, 229] on input "number" at bounding box center [650, 230] width 98 height 15
type input "****"
click at [688, 254] on button "Apply" at bounding box center [677, 251] width 44 height 17
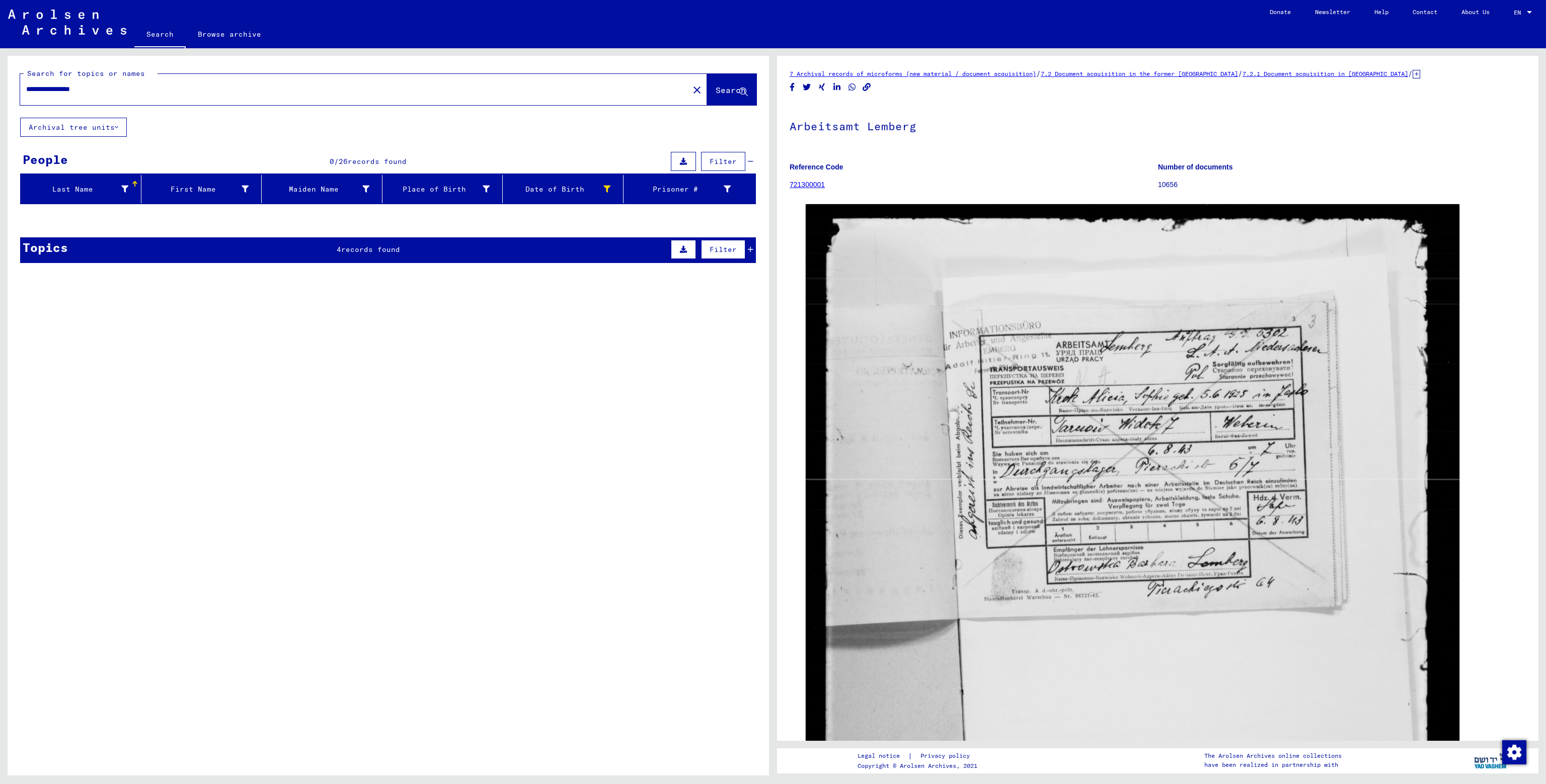
drag, startPoint x: 58, startPoint y: 89, endPoint x: -100, endPoint y: 389, distance: 339.1
click at [0, 389] on html "**********" at bounding box center [773, 392] width 1546 height 784
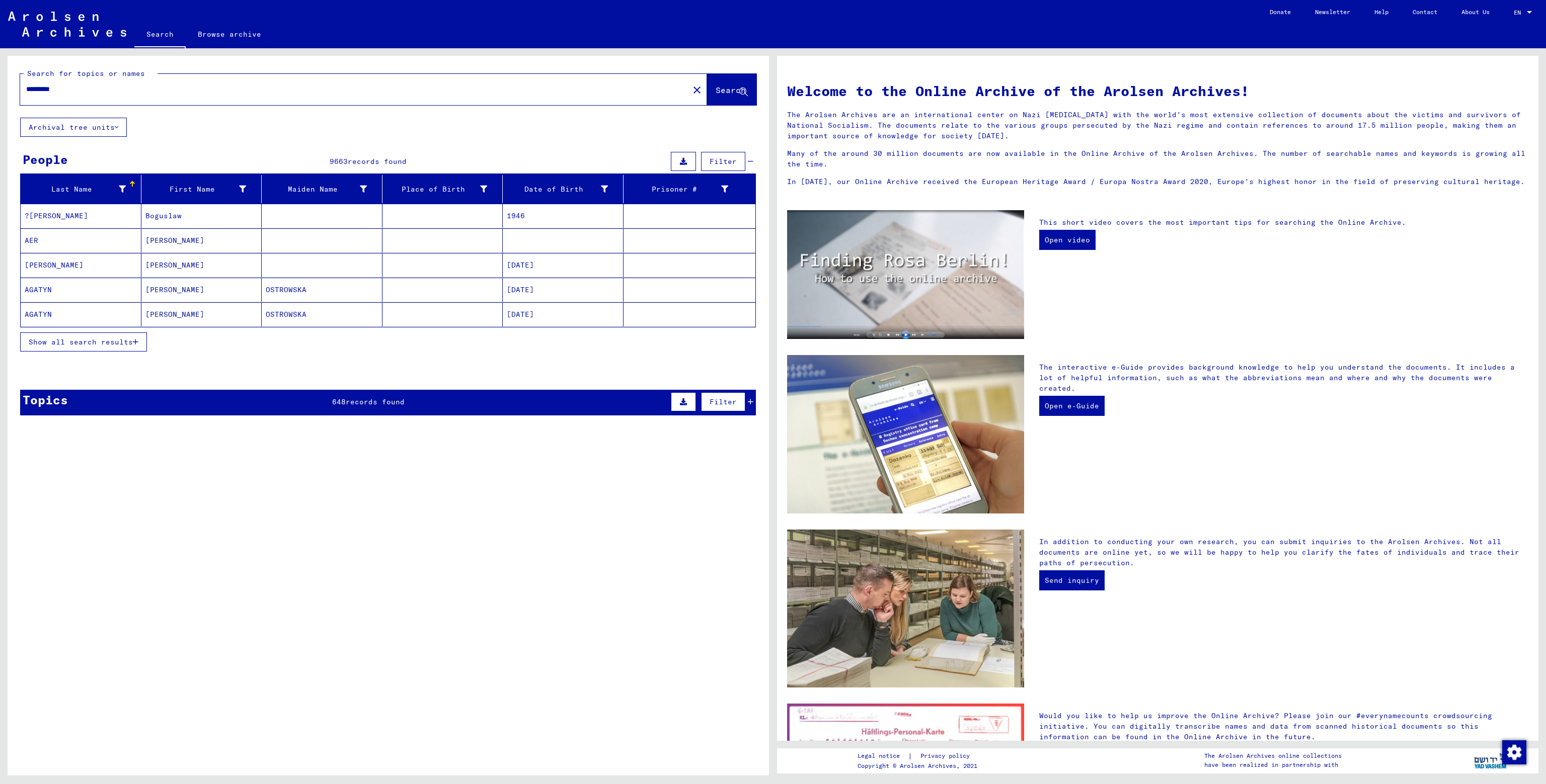
drag, startPoint x: 73, startPoint y: 92, endPoint x: 416, endPoint y: 283, distance: 392.6
click at [67, 95] on div "*********" at bounding box center [349, 89] width 657 height 23
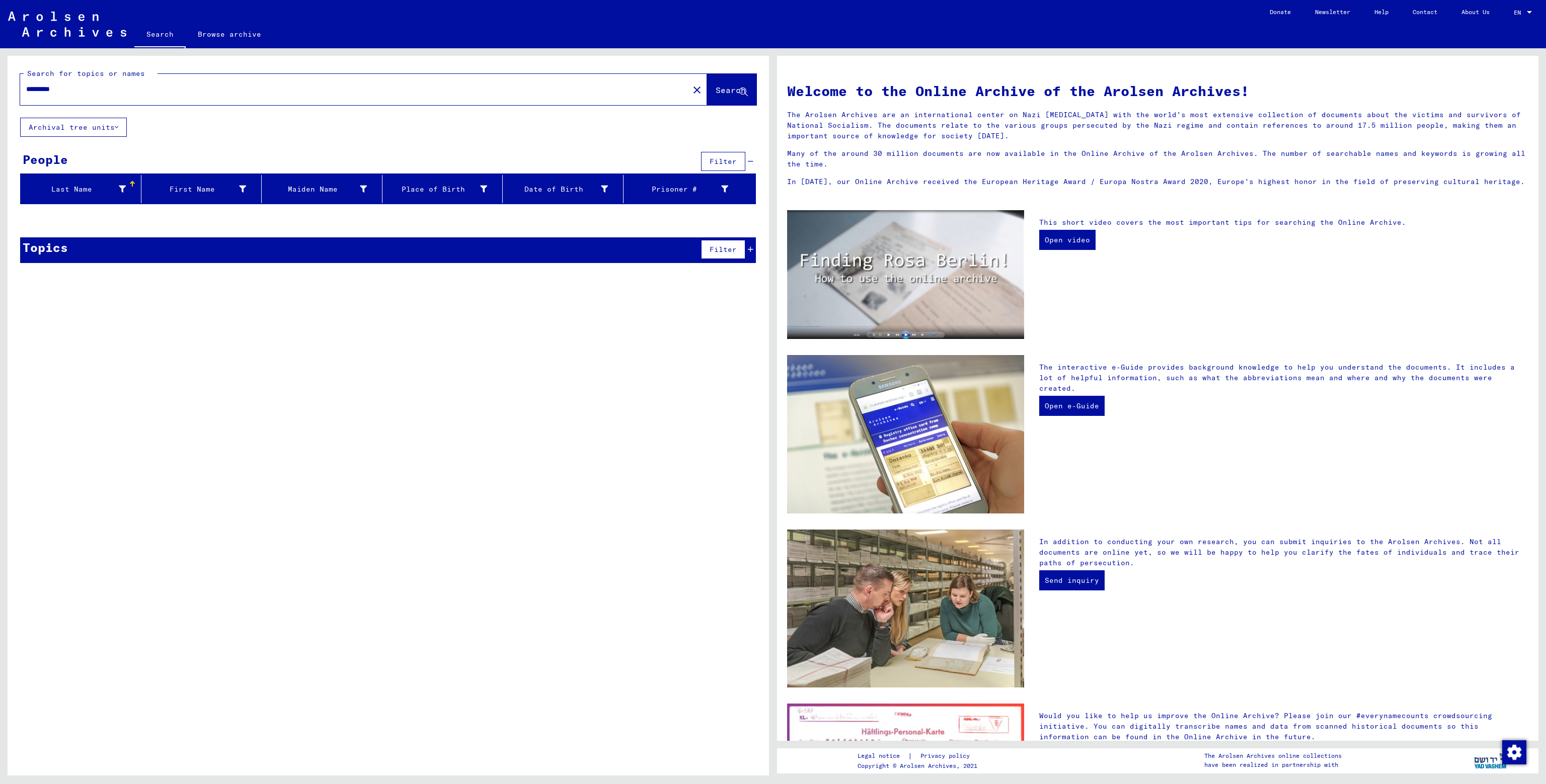
type input "*********"
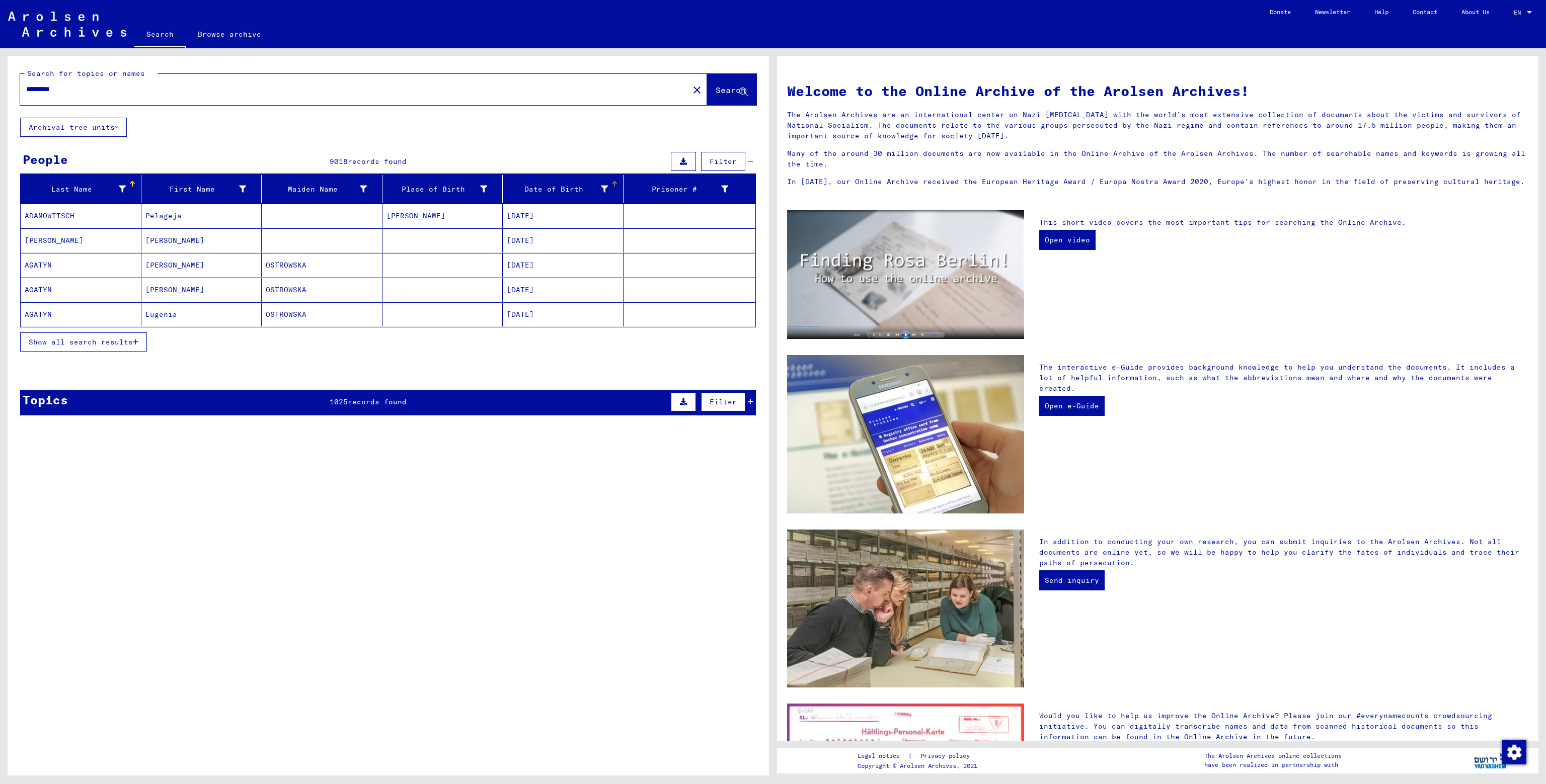
click at [604, 188] on icon at bounding box center [604, 189] width 7 height 7
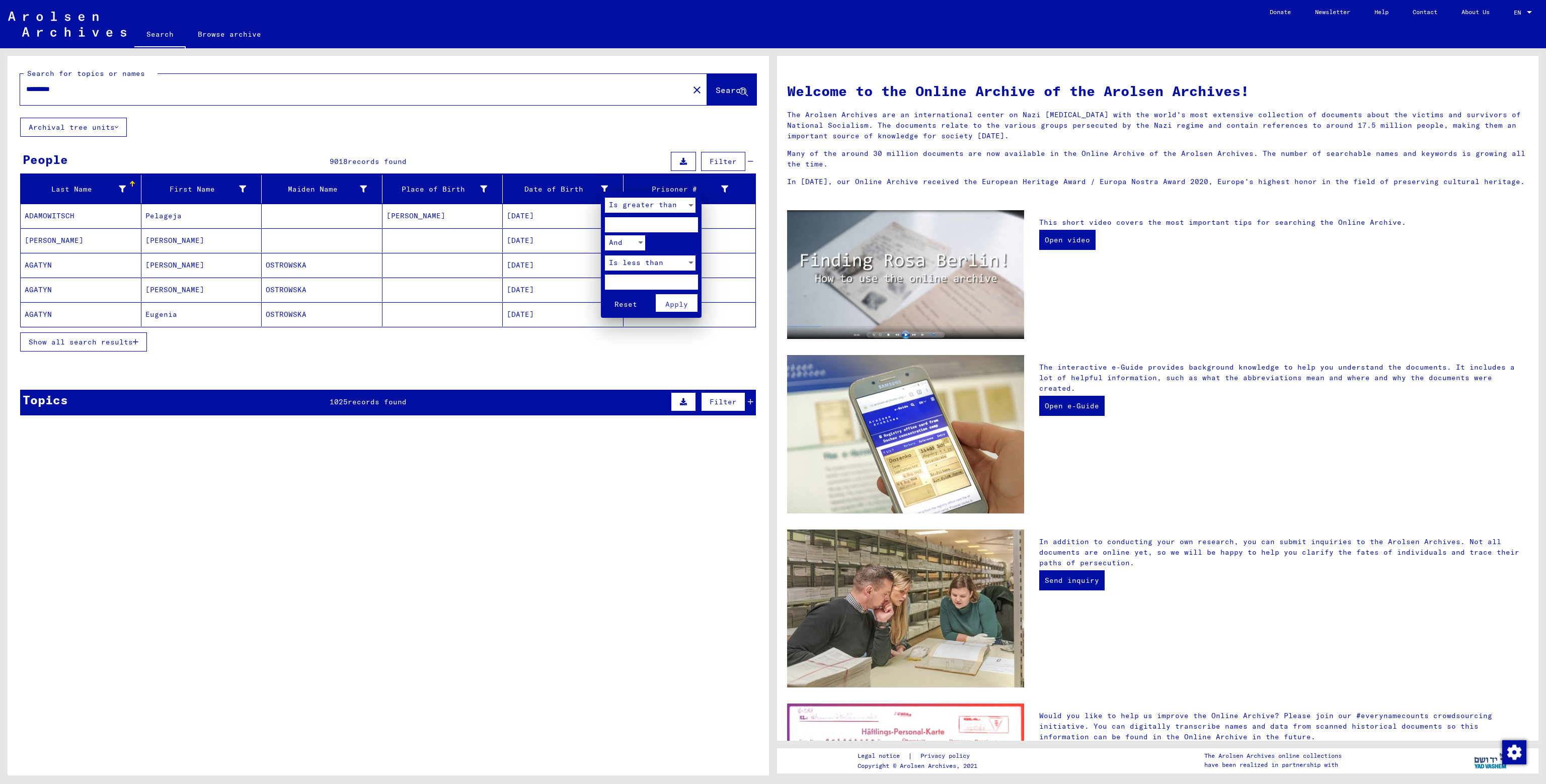
click at [622, 304] on span "Reset" at bounding box center [626, 304] width 23 height 9
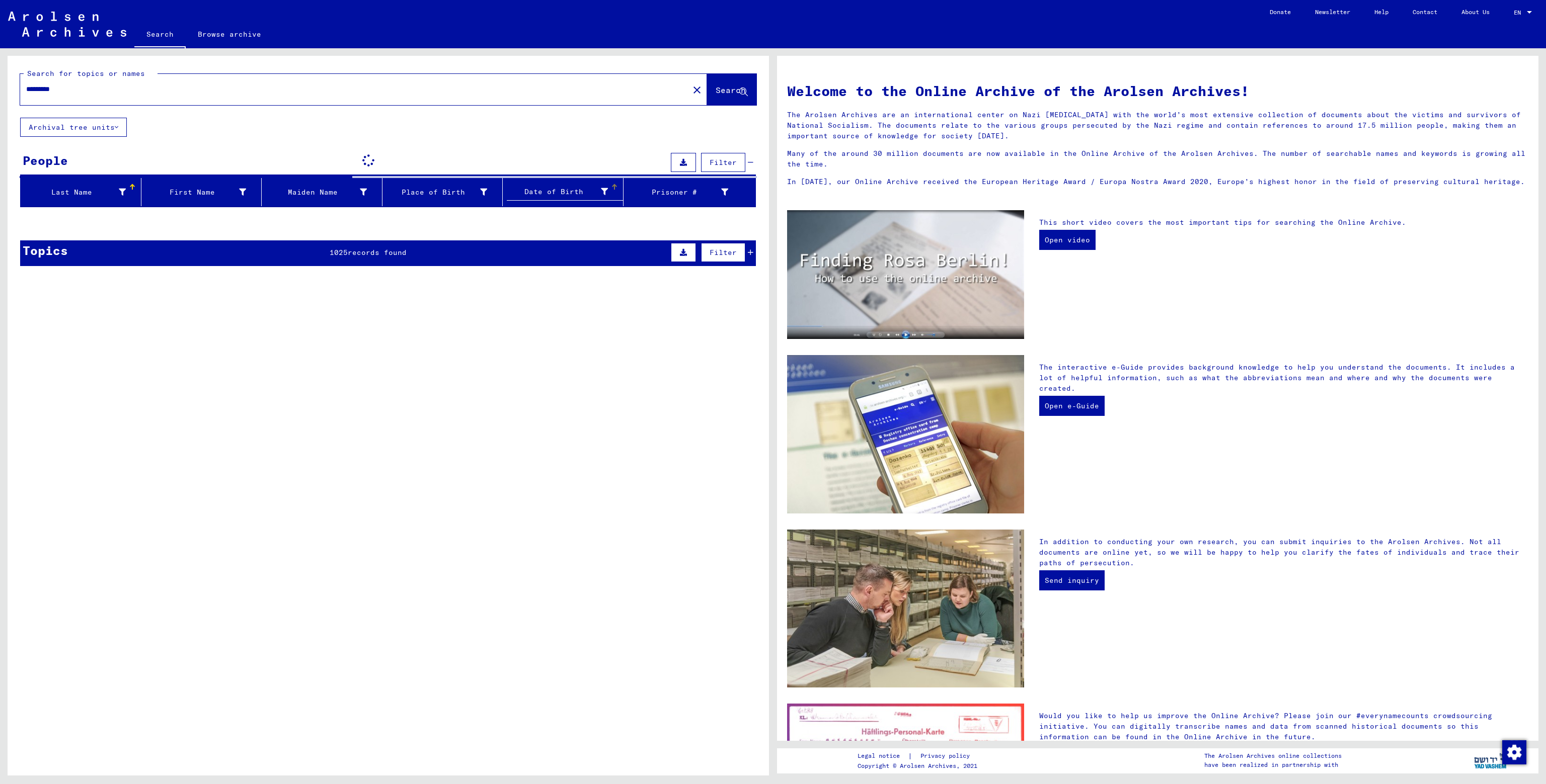
click at [83, 88] on input "*********" at bounding box center [352, 89] width 651 height 11
